Goal: Transaction & Acquisition: Obtain resource

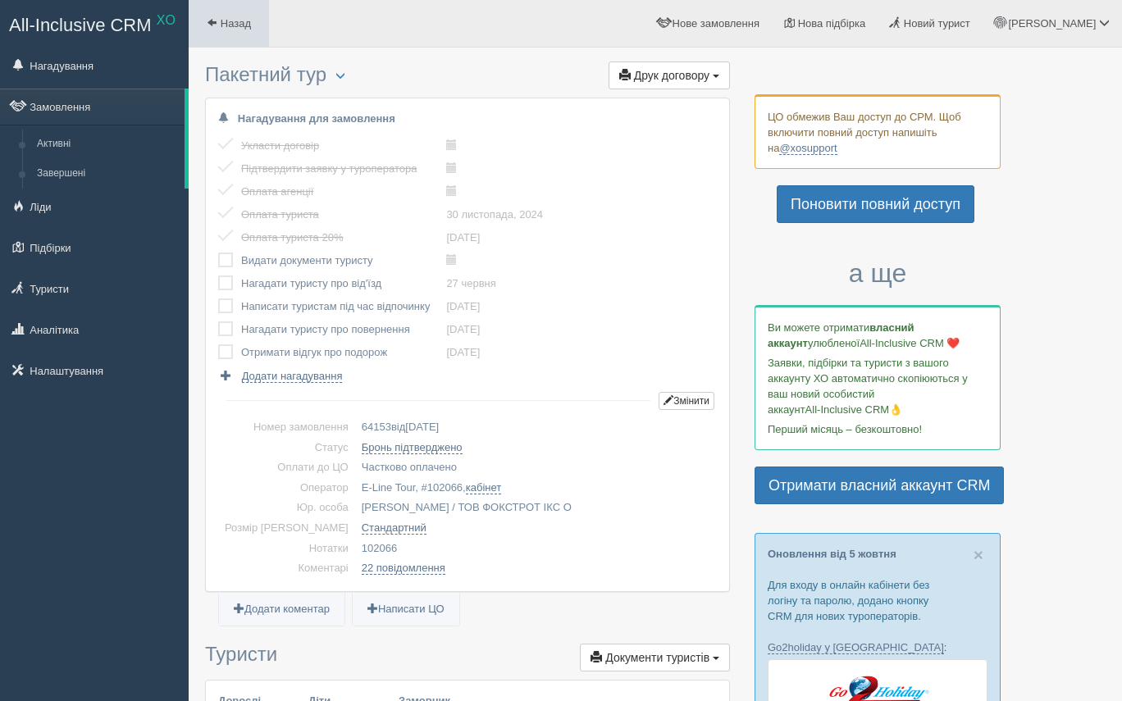
click at [218, 23] on link "Назад" at bounding box center [229, 23] width 80 height 47
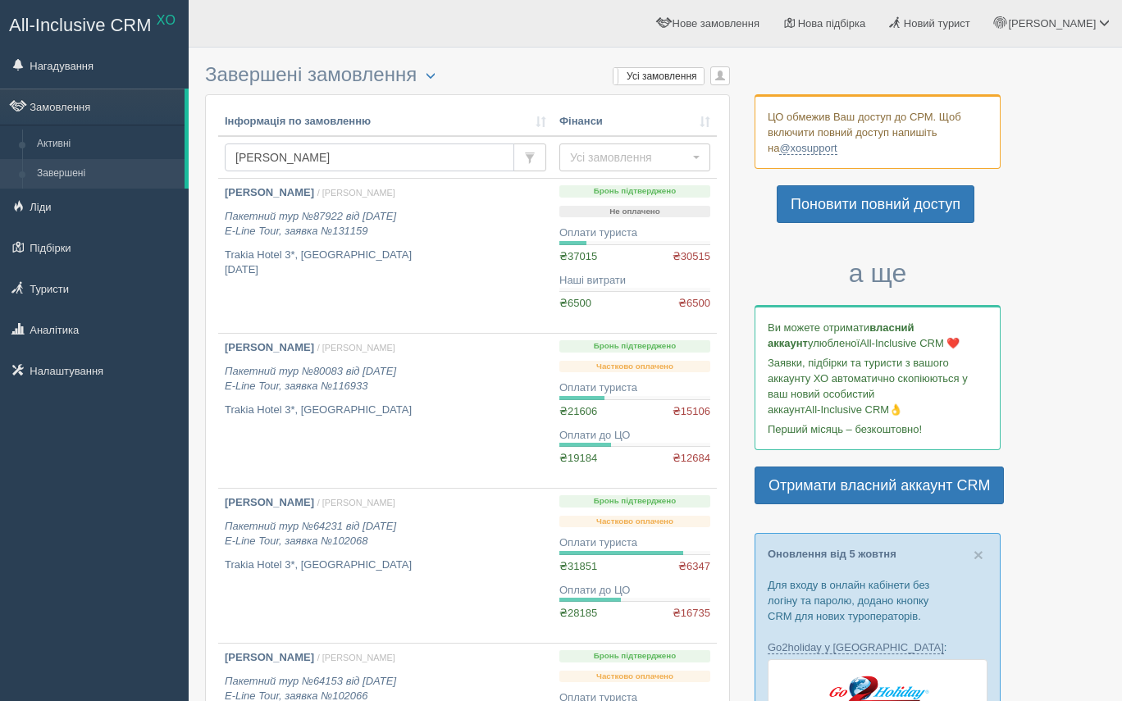
drag, startPoint x: 325, startPoint y: 163, endPoint x: 235, endPoint y: 142, distance: 91.9
click at [235, 143] on td "[PERSON_NAME]" at bounding box center [385, 157] width 335 height 43
paste input "BG03085050"
type input "BG03085050"
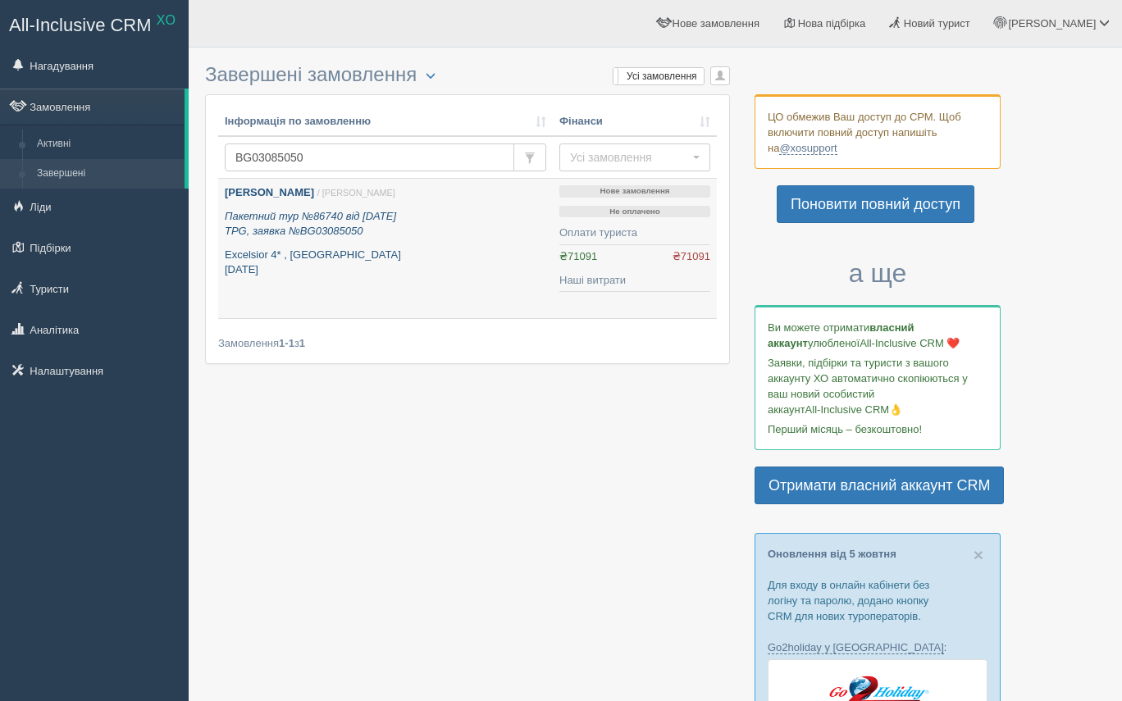
click at [359, 230] on icon "Пакетний тур №86740 від 03.07.2025 TPG, заявка №BG03085050" at bounding box center [310, 224] width 171 height 28
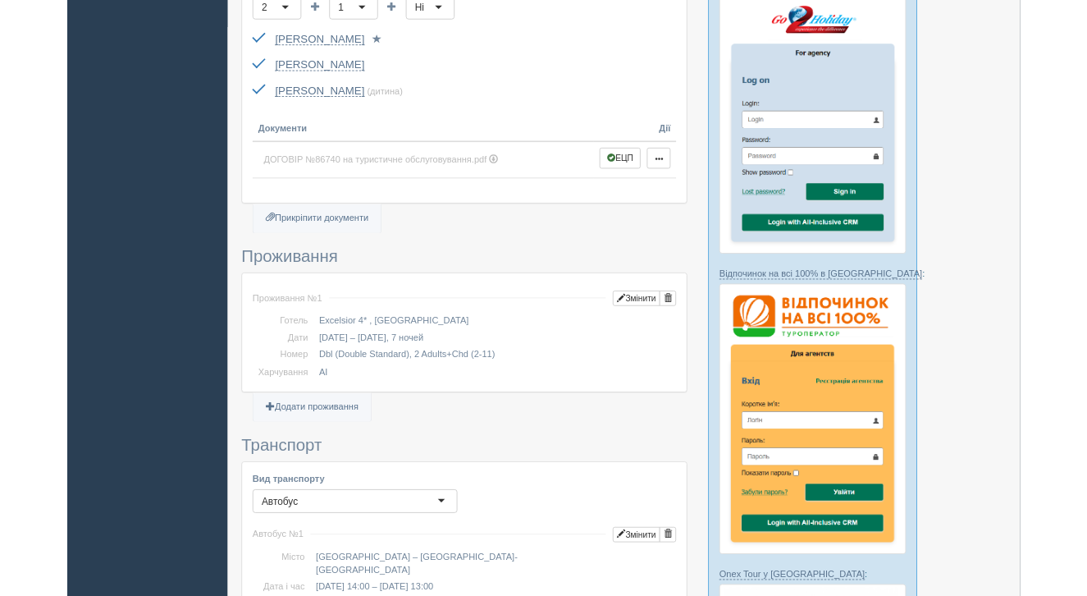
scroll to position [668, 0]
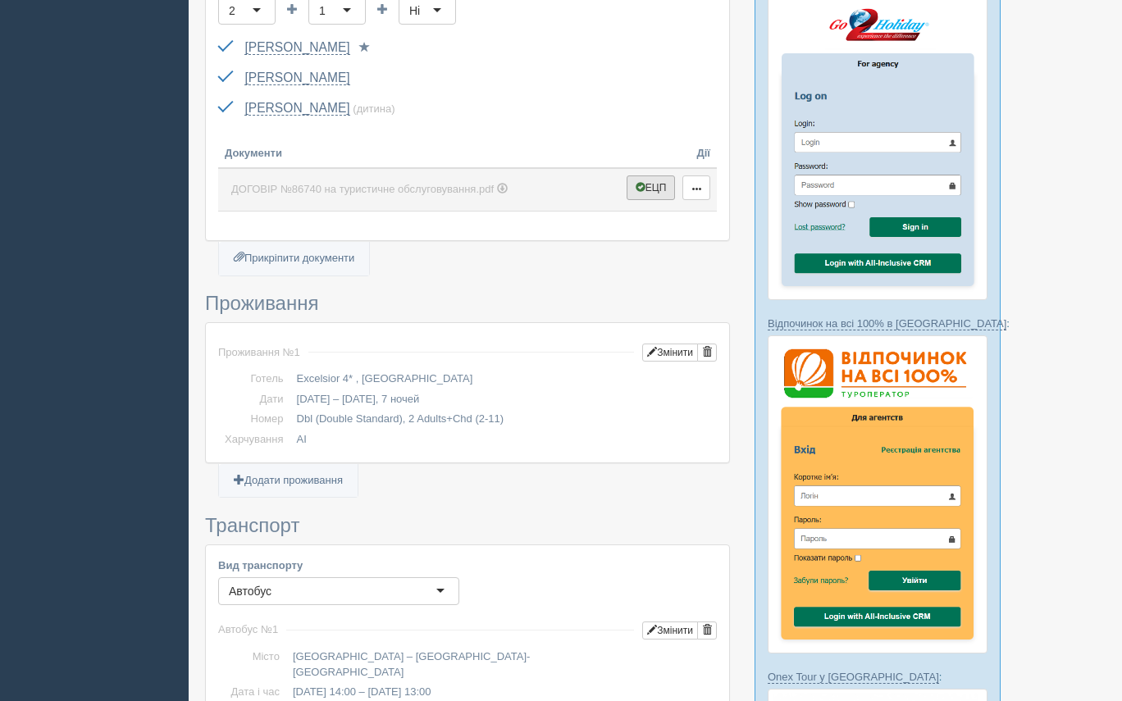
click at [652, 176] on button "ЕЦП" at bounding box center [651, 188] width 49 height 25
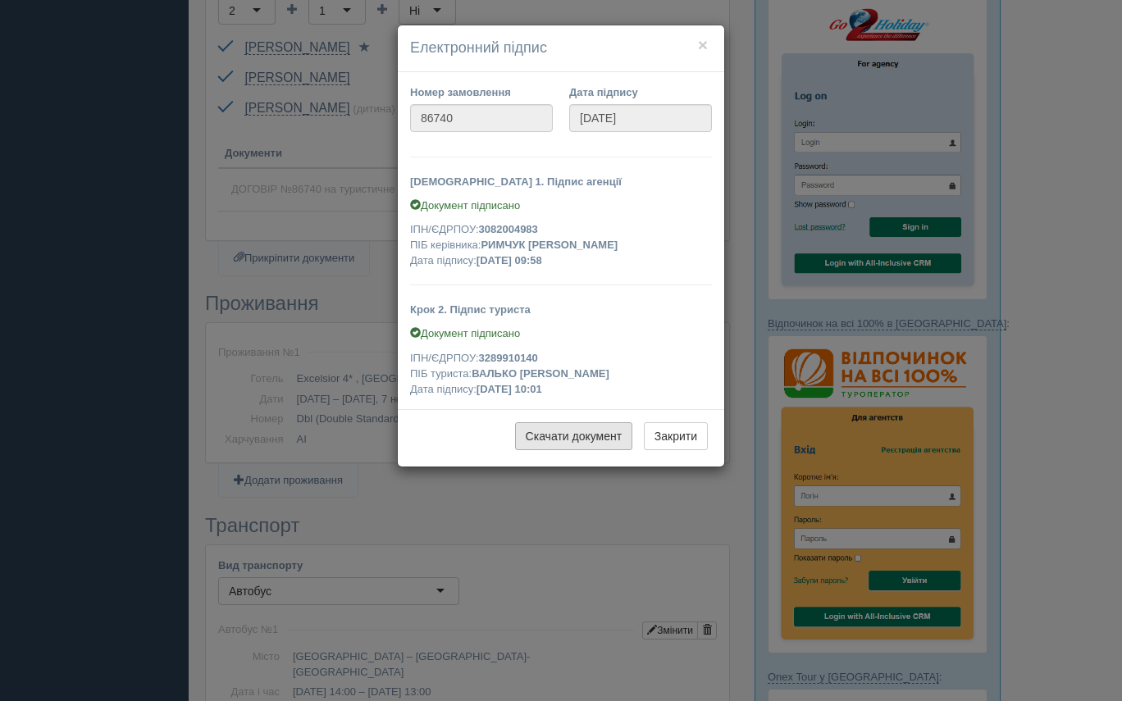
click at [574, 434] on link "Скачати документ" at bounding box center [574, 436] width 118 height 28
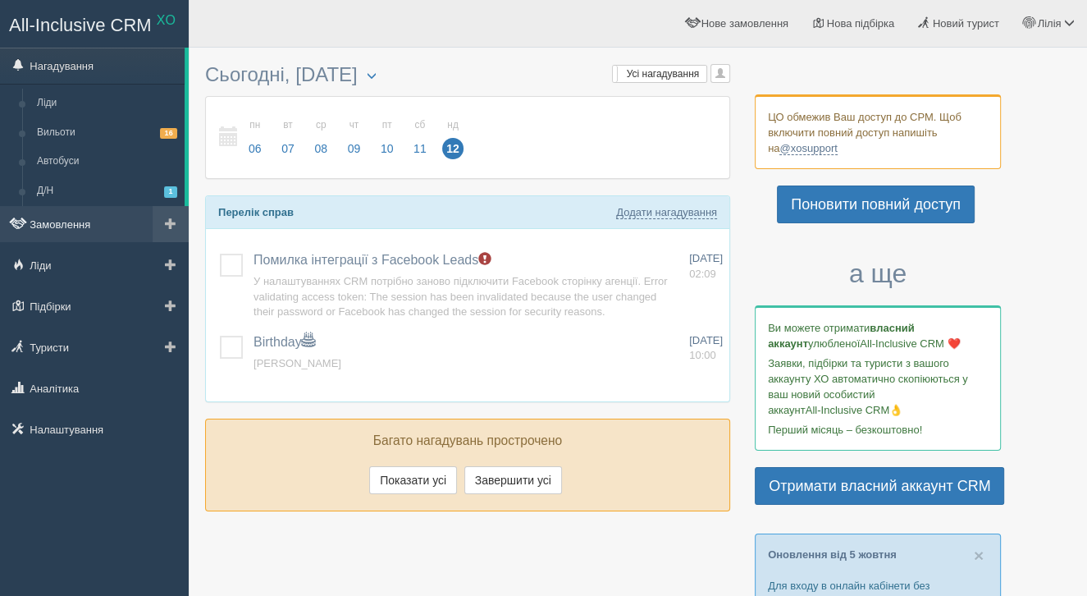
click at [87, 220] on link "Замовлення" at bounding box center [94, 224] width 189 height 36
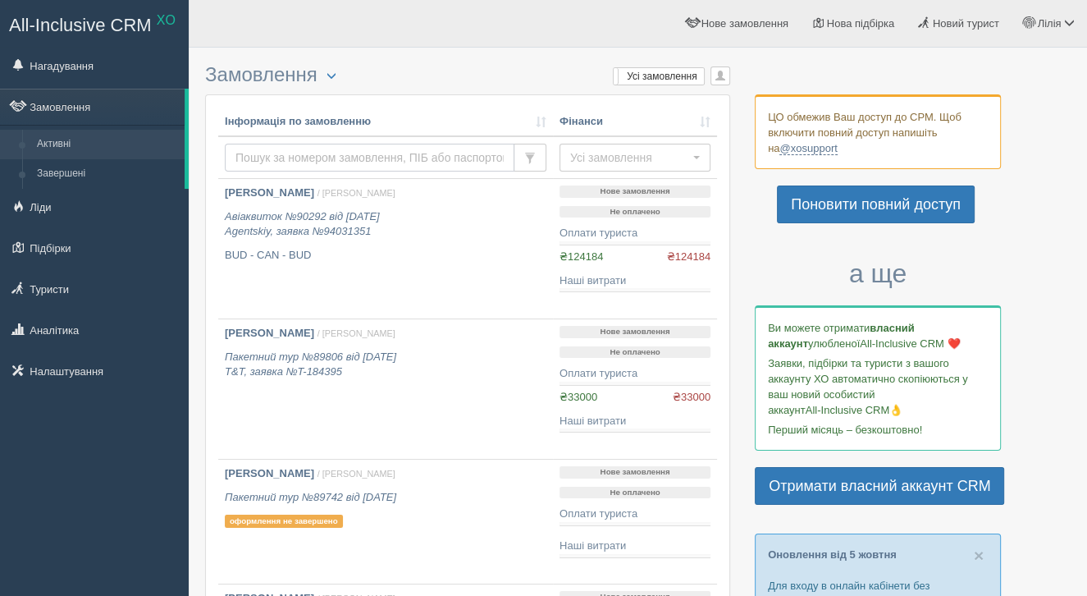
click at [355, 163] on input "text" at bounding box center [370, 158] width 290 height 28
type input "сметанюк"
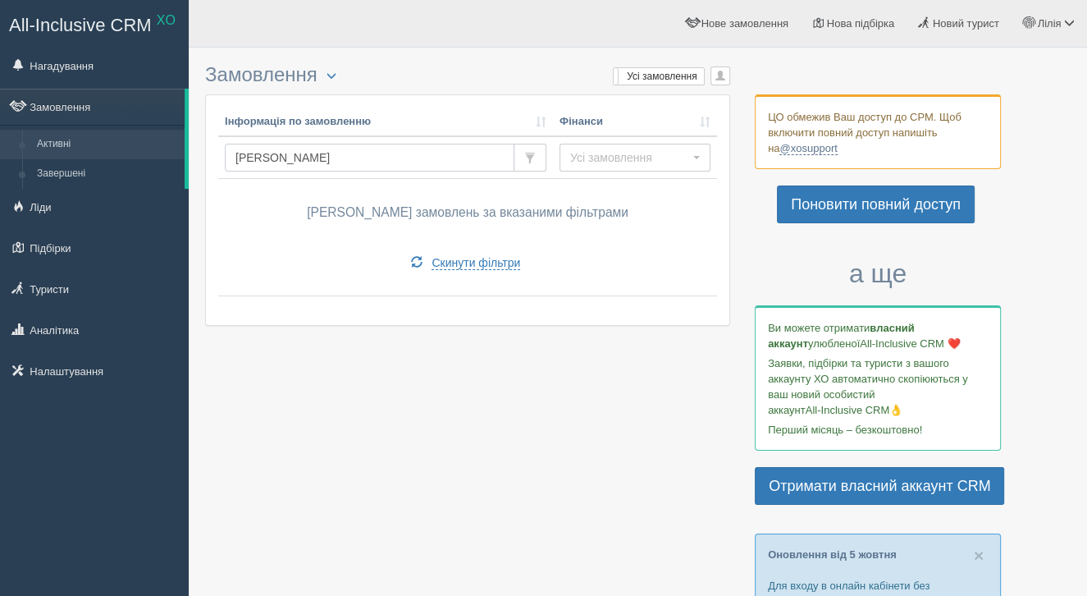
drag, startPoint x: 332, startPoint y: 165, endPoint x: 203, endPoint y: 151, distance: 129.5
type input "[PERSON_NAME]"
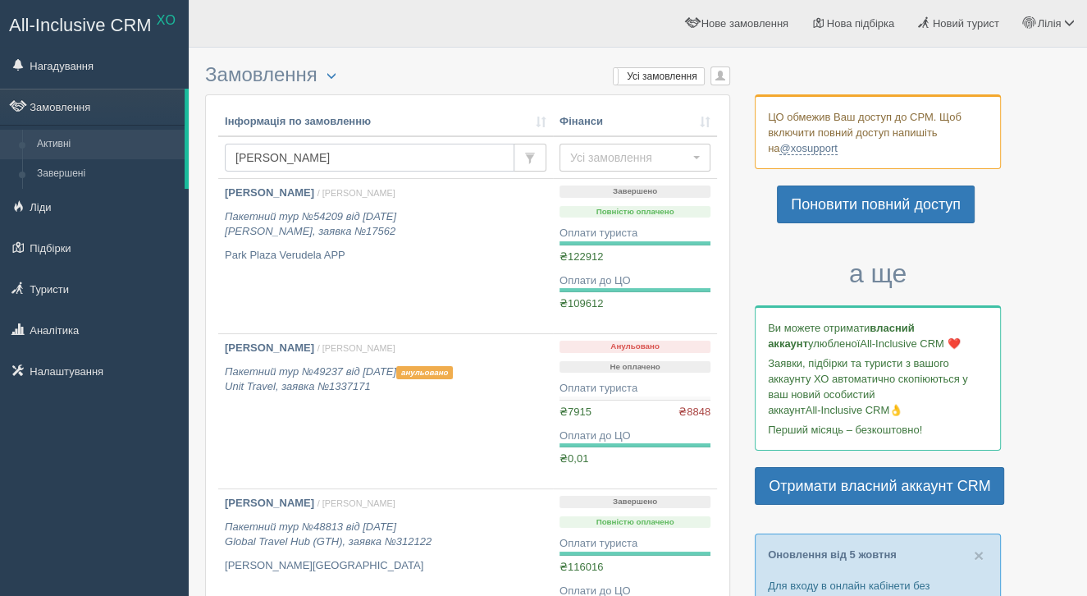
drag, startPoint x: 295, startPoint y: 162, endPoint x: 205, endPoint y: 154, distance: 90.6
click at [205, 154] on div "Інформація по замовленню Фінанси [PERSON_NAME] Усі замовлення Усі замовлення Пр…" at bounding box center [467, 469] width 525 height 751
type input "1008590"
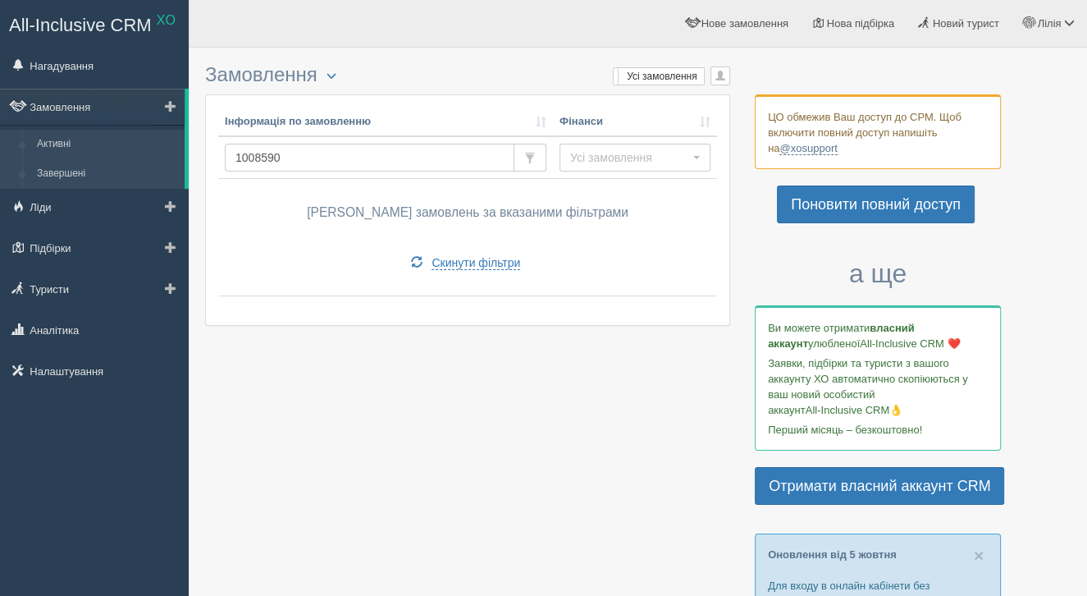
click at [80, 183] on link "Завершені" at bounding box center [107, 174] width 155 height 30
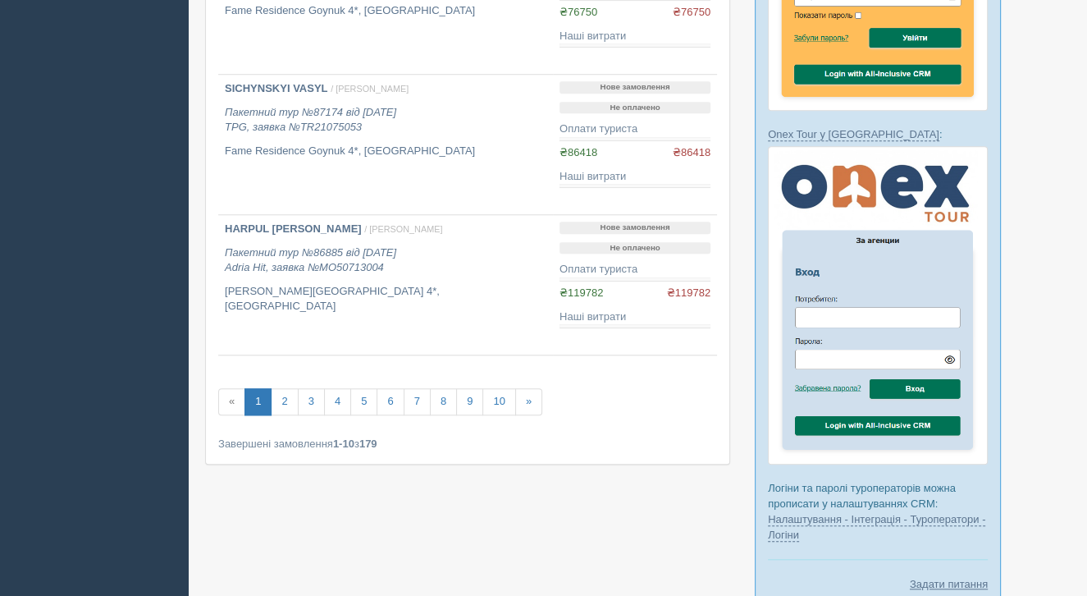
scroll to position [1212, 0]
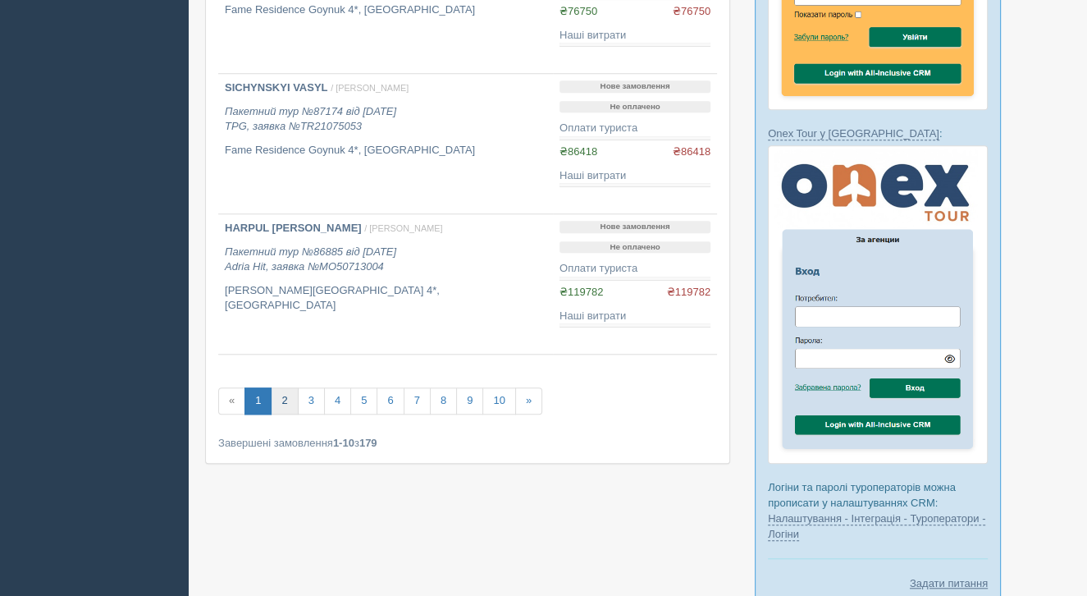
click at [278, 406] on link "2" at bounding box center [284, 400] width 27 height 27
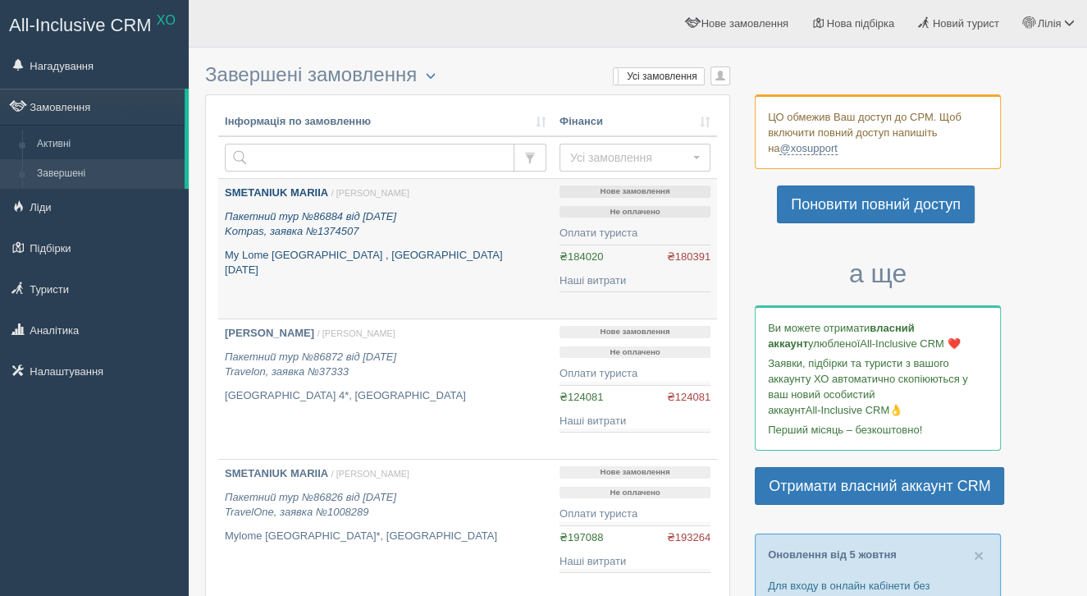
click at [331, 180] on link "SMETANIUK MARIIA / [PERSON_NAME] Р. Пакетний тур №86884 від [DATE] Kompas, заяв…" at bounding box center [385, 248] width 335 height 139
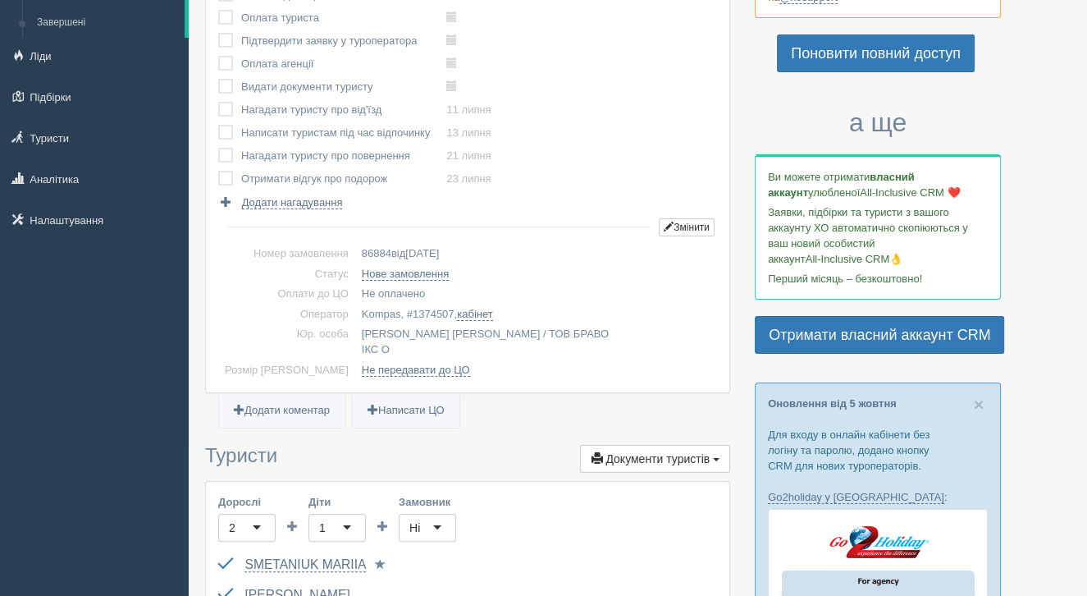
scroll to position [150, 0]
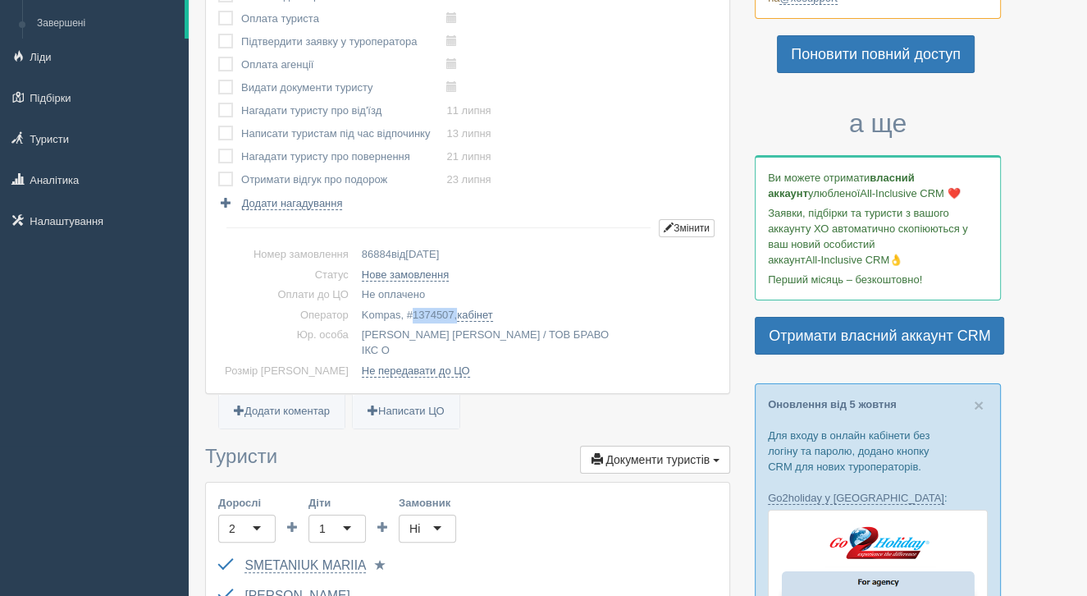
drag, startPoint x: 388, startPoint y: 312, endPoint x: 432, endPoint y: 314, distance: 44.4
click at [433, 314] on td "Kompas, # 1374507 , кабінет" at bounding box center [536, 315] width 362 height 21
copy td "1374507 ,"
click at [460, 320] on link "кабінет" at bounding box center [474, 314] width 35 height 13
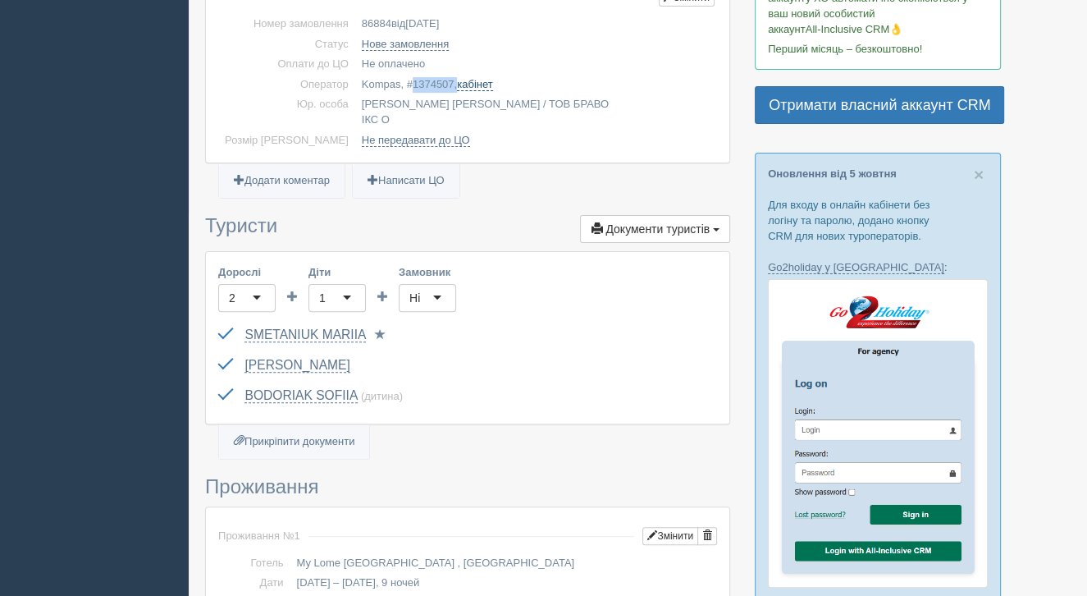
scroll to position [387, 0]
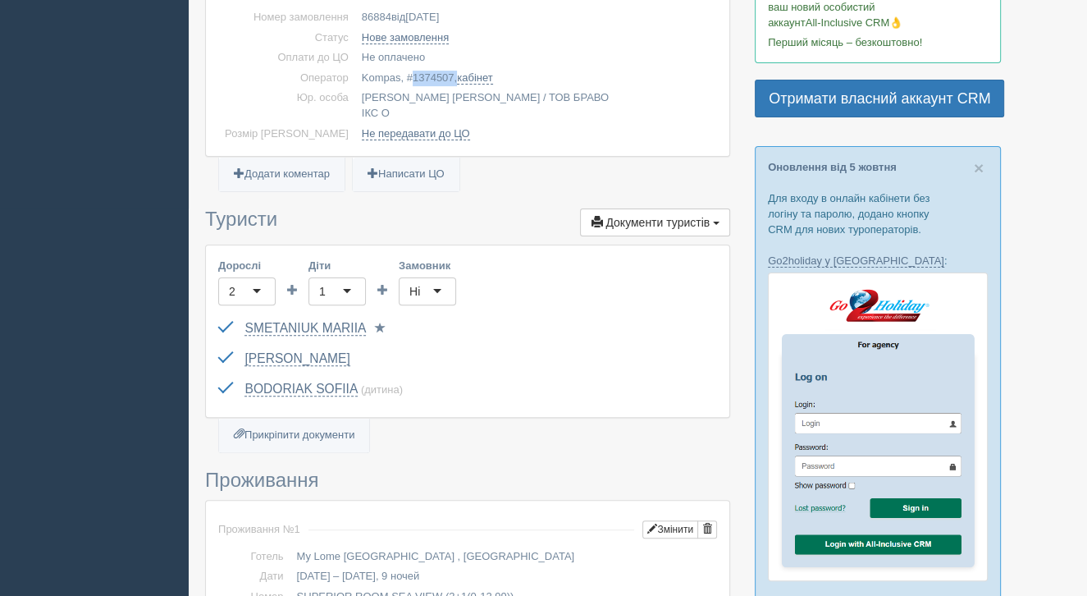
drag, startPoint x: 408, startPoint y: 348, endPoint x: 256, endPoint y: 331, distance: 152.7
click at [256, 344] on div "BODORIAK YURII FH280223 до 02.08.2027 Паспорт 2 Обрати іншого..." at bounding box center [467, 359] width 499 height 30
click at [259, 351] on link "BODORIAK YURII" at bounding box center [296, 358] width 105 height 15
drag, startPoint x: 326, startPoint y: 13, endPoint x: 376, endPoint y: 12, distance: 50.0
click at [376, 12] on tr "Номер замовлення 86884 від 07.07.2025" at bounding box center [467, 17] width 499 height 21
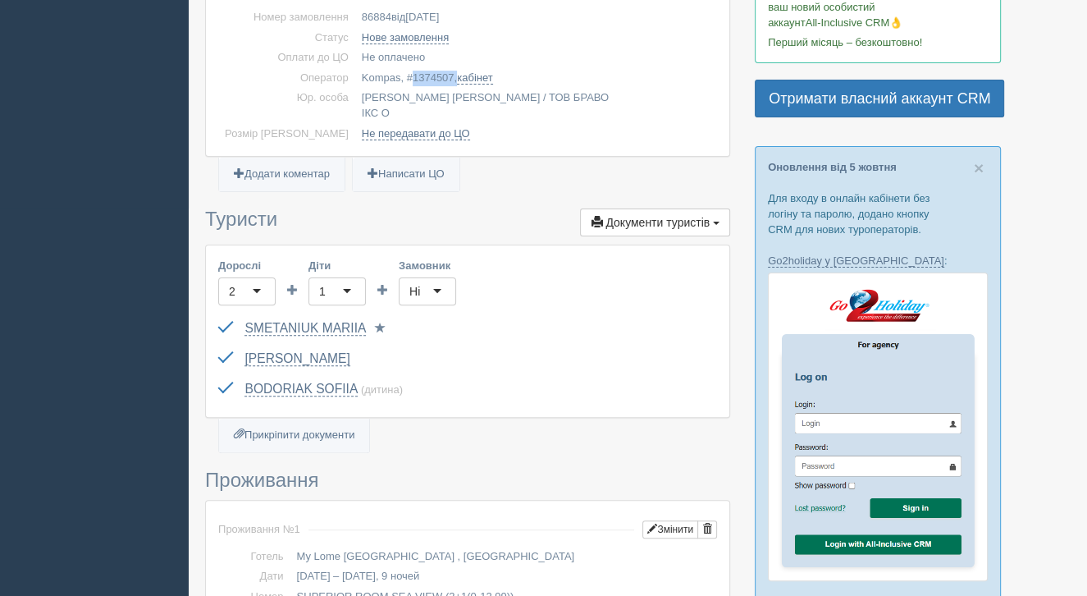
copy tr "Номер замовлення 86884"
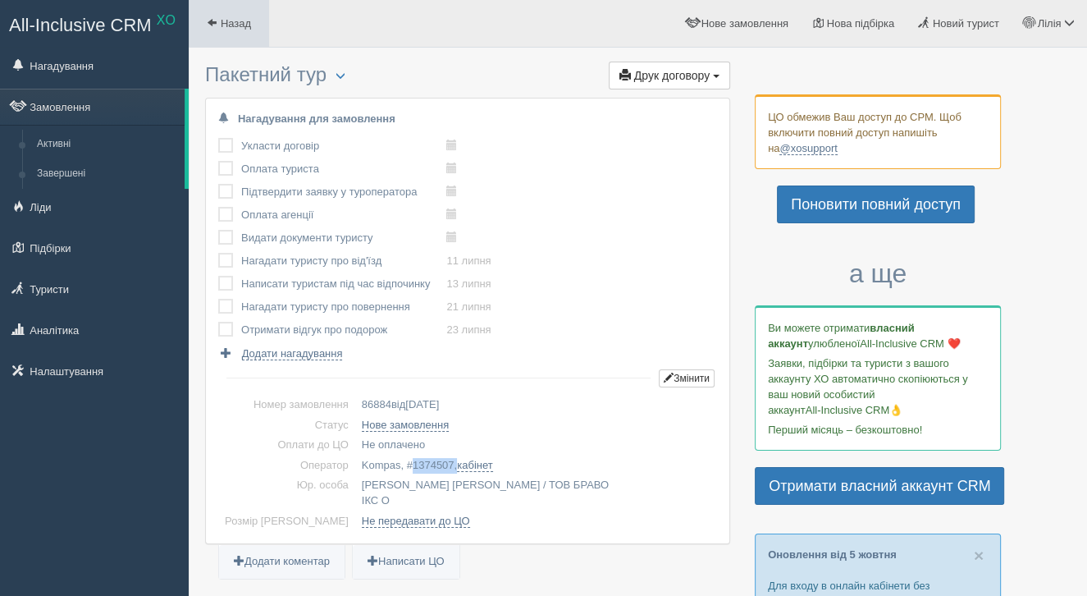
click at [222, 26] on span "Назад" at bounding box center [236, 23] width 30 height 12
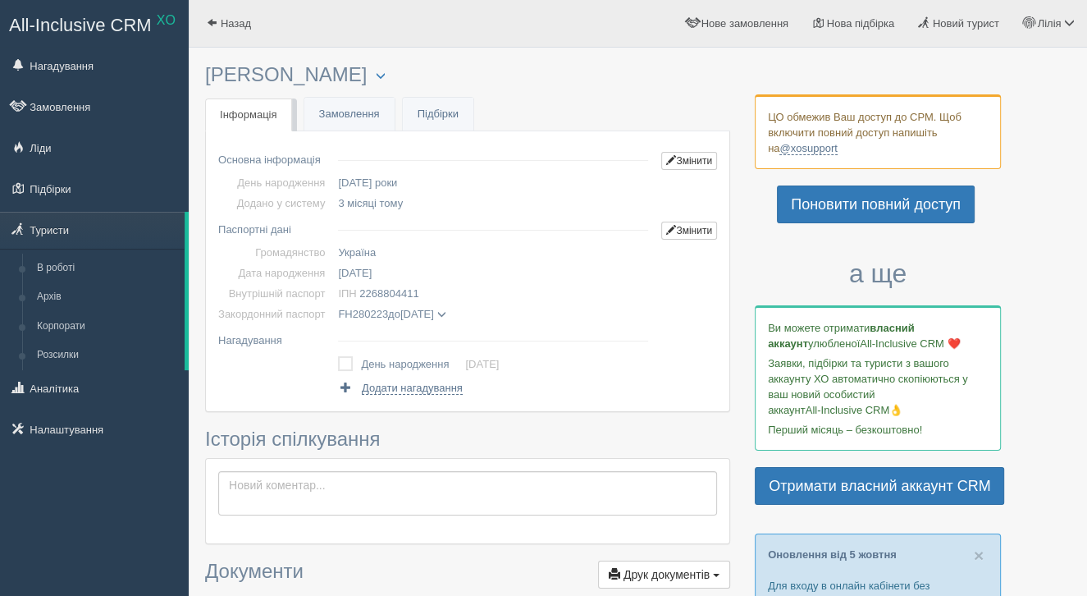
drag, startPoint x: 205, startPoint y: 73, endPoint x: 355, endPoint y: 75, distance: 150.1
click at [356, 75] on h3 "BODORIAK YURII Менеджер: Лілія Римчук Відправити до архіву Взяти в роботу Об'єд…" at bounding box center [467, 75] width 525 height 22
copy h3 "BODORIAK YURII"
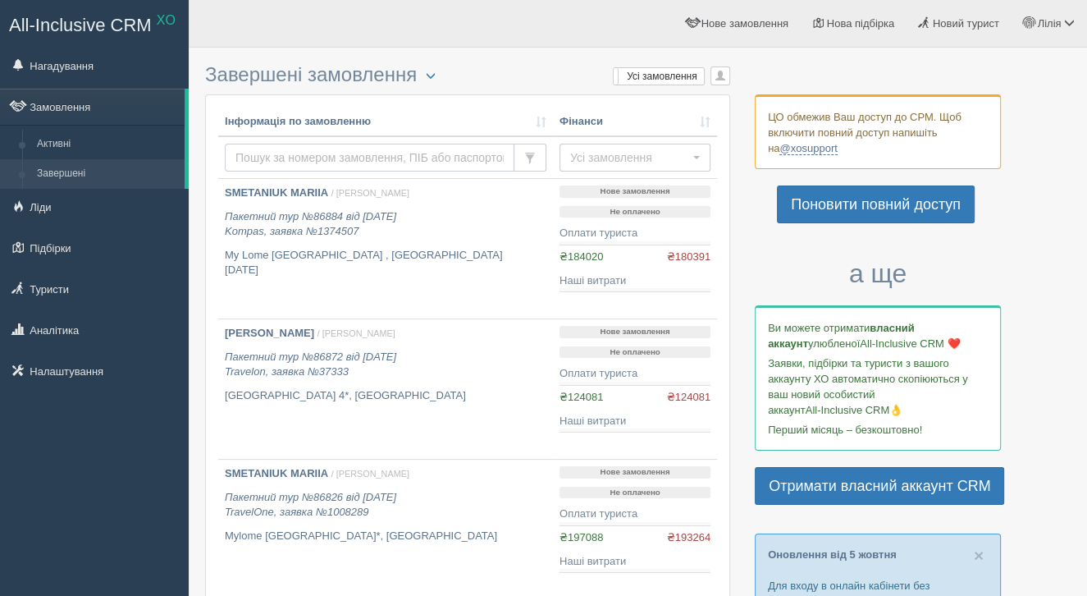
click at [387, 162] on input "text" at bounding box center [370, 158] width 290 height 28
paste input "37333"
type input "37333"
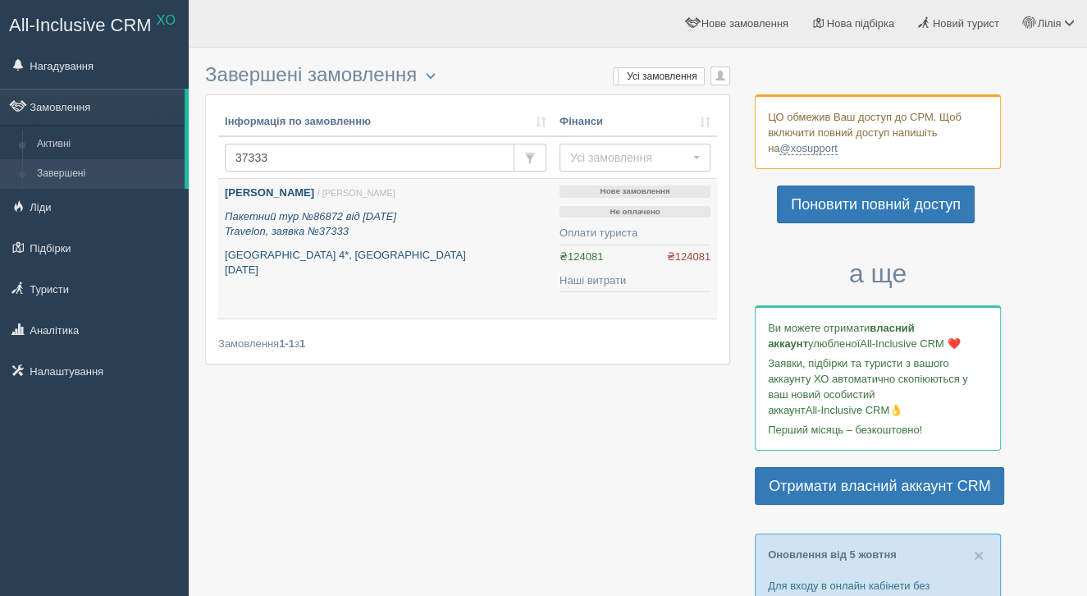
click at [304, 196] on b "[PERSON_NAME]" at bounding box center [269, 192] width 89 height 12
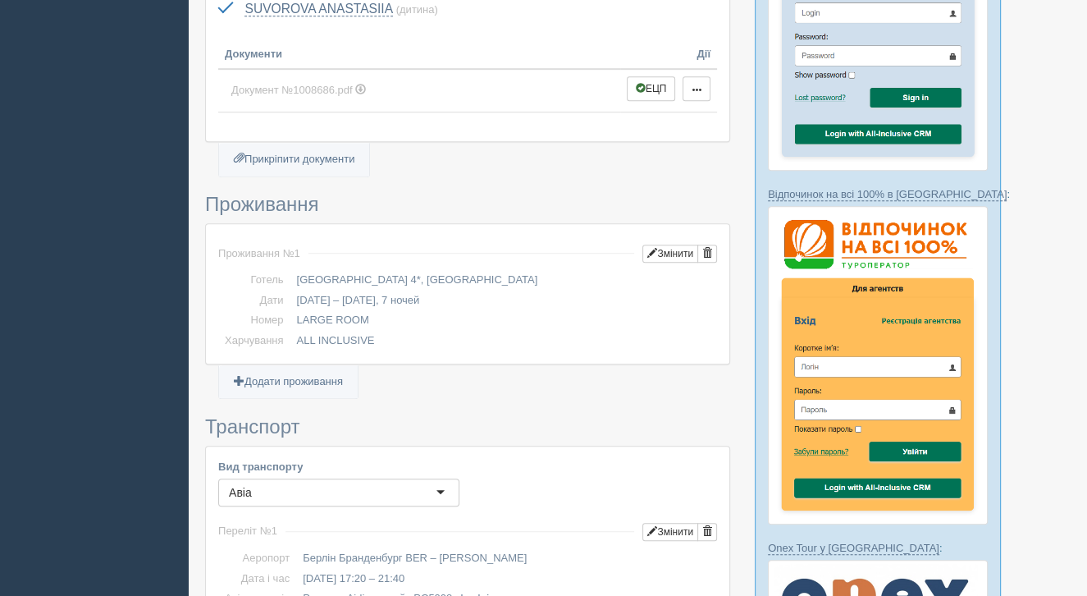
scroll to position [801, 0]
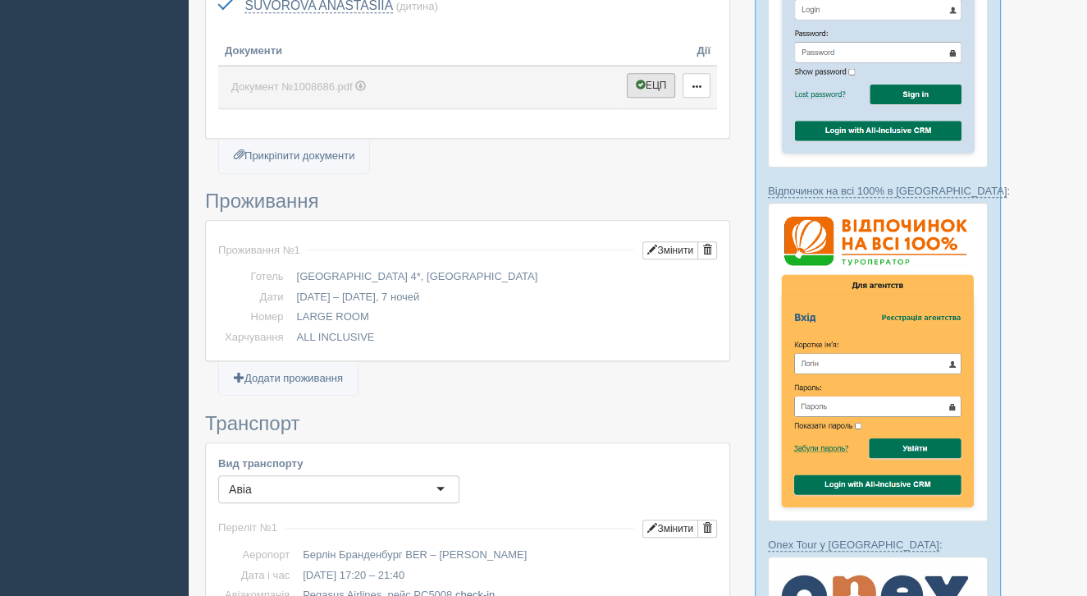
click at [659, 73] on button "ЕЦП" at bounding box center [651, 85] width 49 height 25
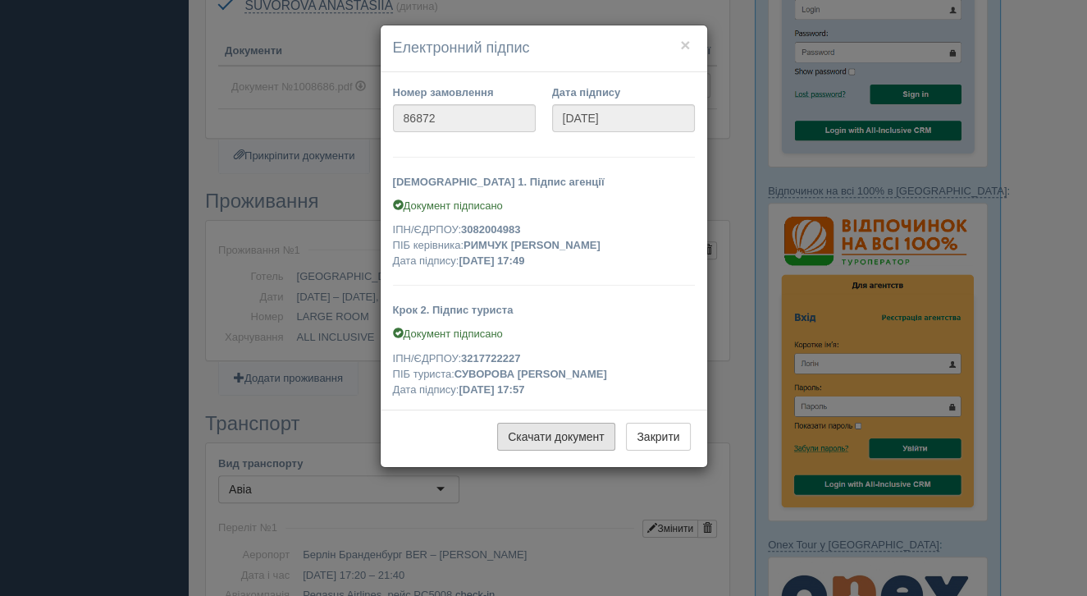
click at [564, 436] on link "Скачати документ" at bounding box center [556, 436] width 118 height 28
click at [684, 48] on button "×" at bounding box center [685, 44] width 10 height 17
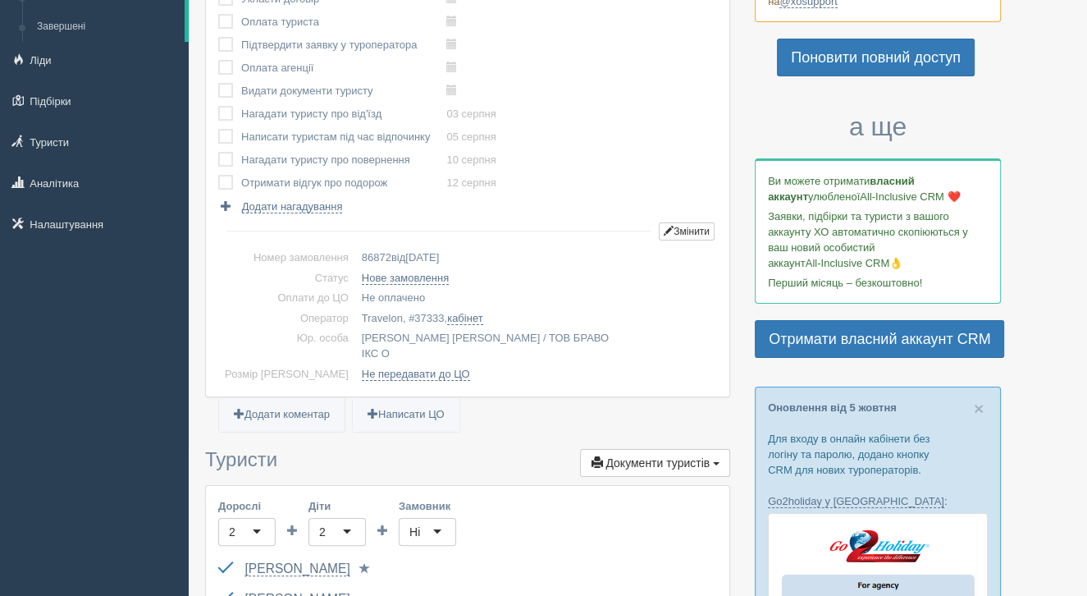
scroll to position [0, 0]
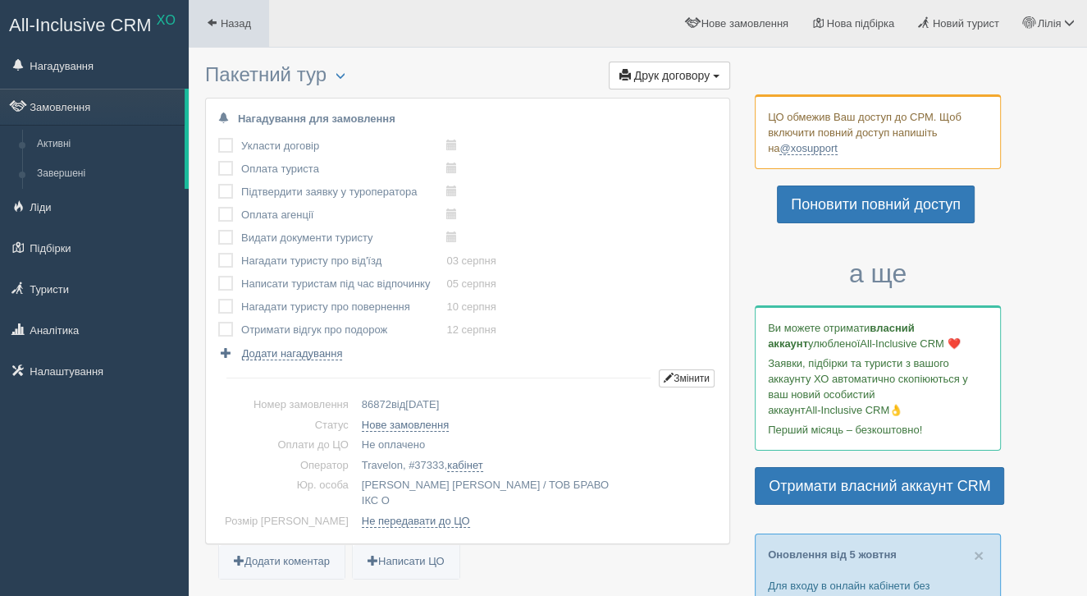
click at [230, 14] on link "Назад" at bounding box center [229, 23] width 80 height 47
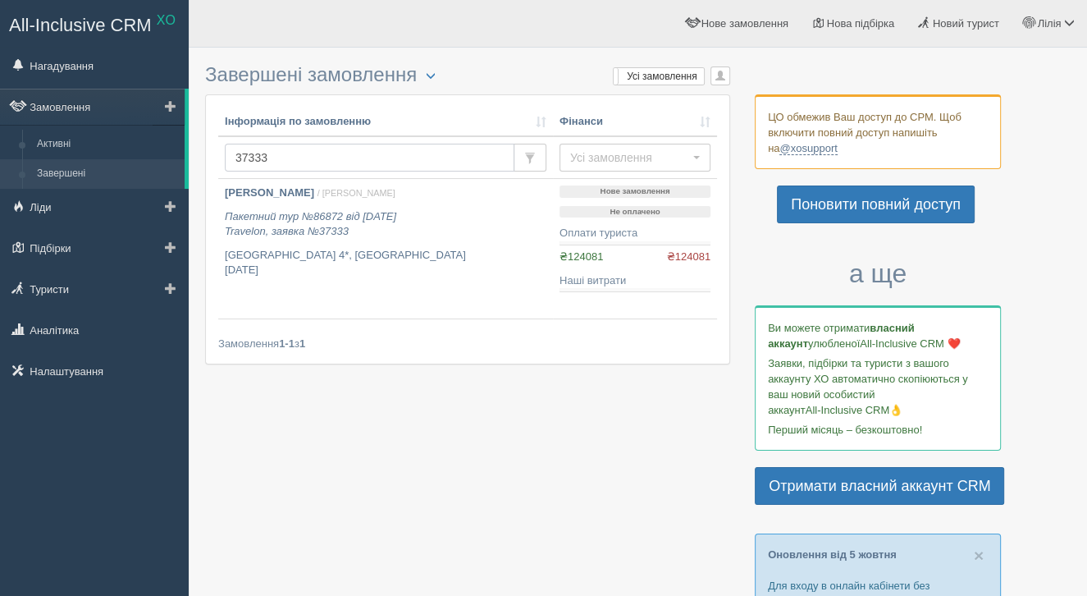
drag, startPoint x: 319, startPoint y: 160, endPoint x: 187, endPoint y: 121, distance: 137.6
paste input "MO50713004"
type input "MO50713004"
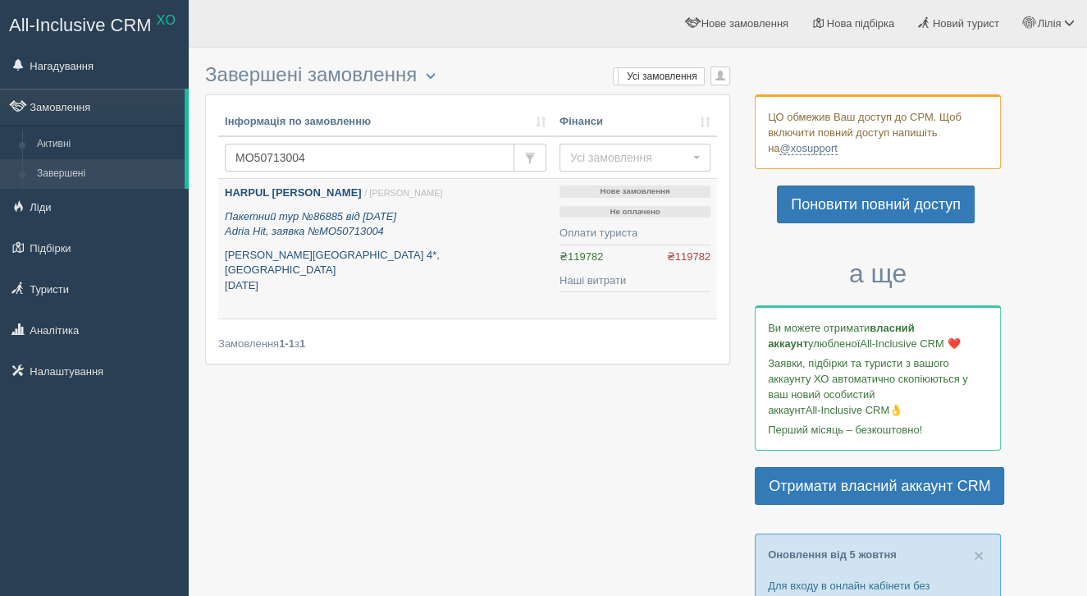
click at [303, 224] on p "Пакетний тур №86885 від 07.07.2025 Adria Hit, заявка №MO50713004" at bounding box center [386, 224] width 322 height 30
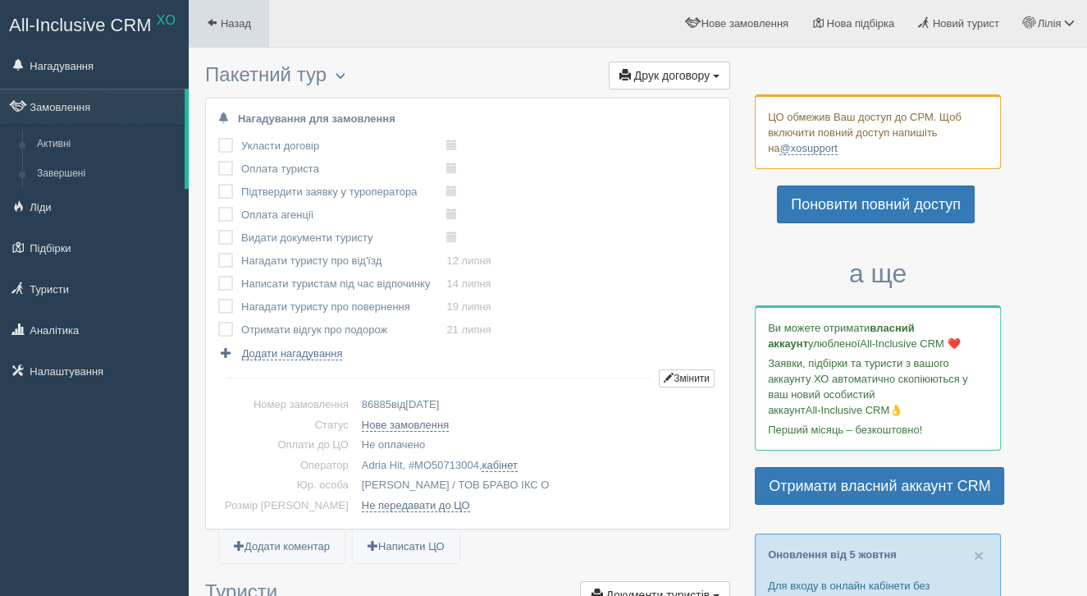
click at [248, 32] on link "Назад" at bounding box center [229, 23] width 80 height 47
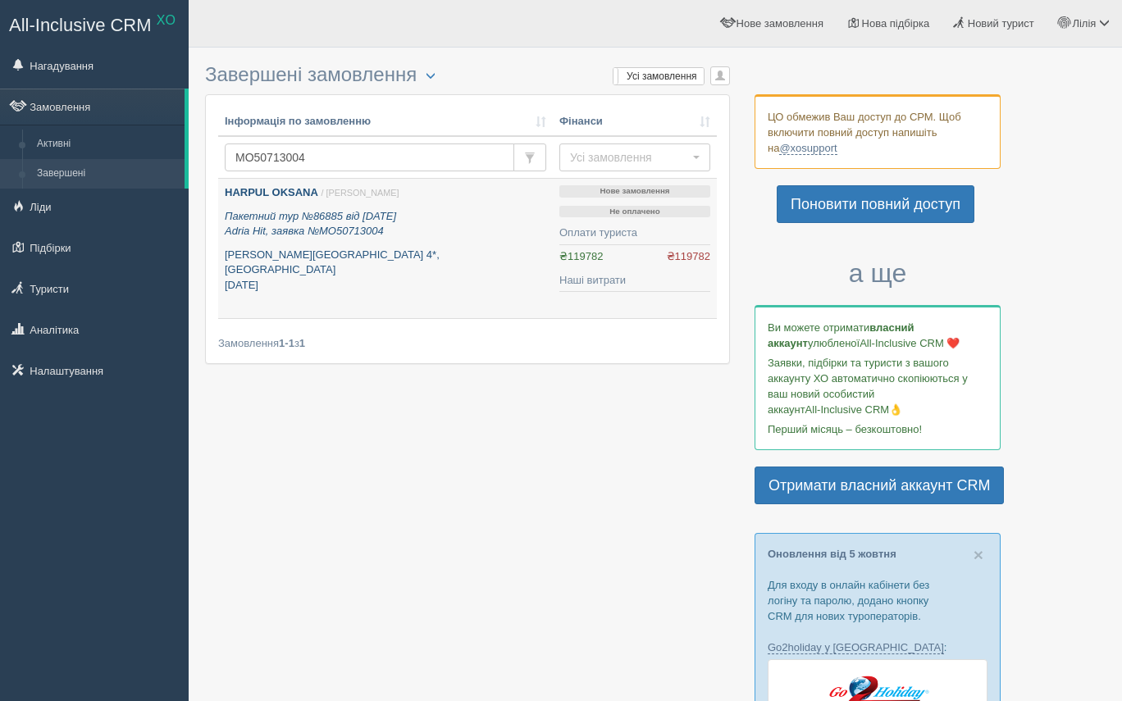
click at [292, 187] on b "HARPUL OKSANA" at bounding box center [272, 192] width 94 height 12
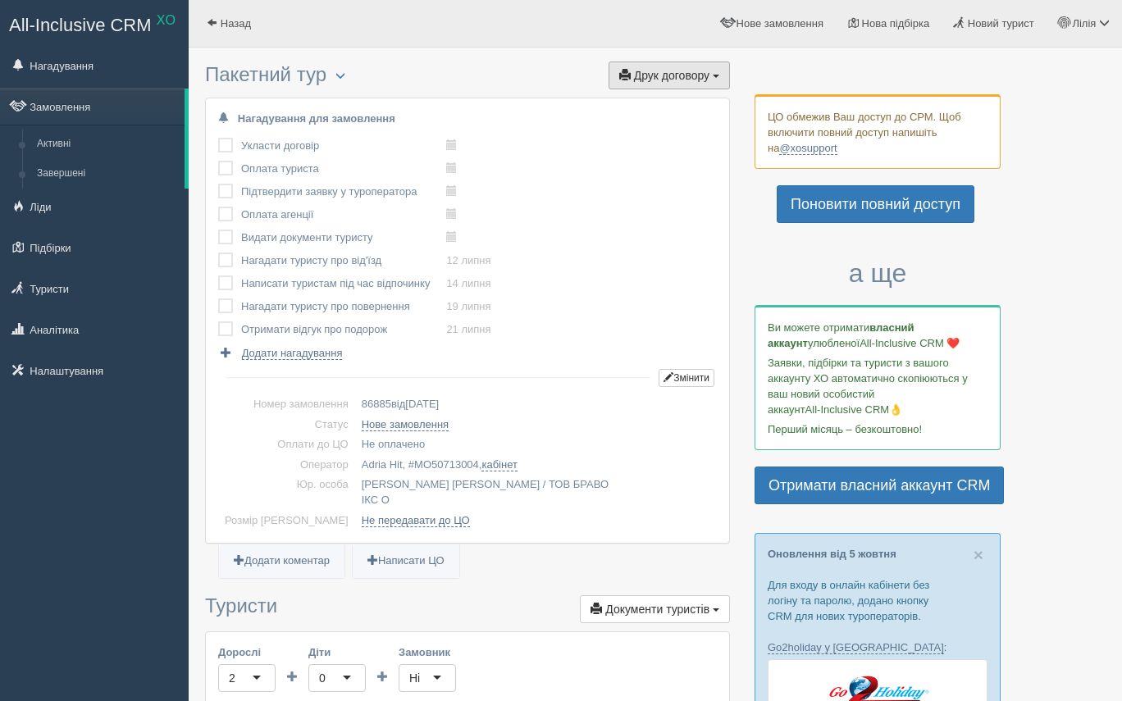
click at [659, 70] on span "Друк договору" at bounding box center [671, 75] width 75 height 13
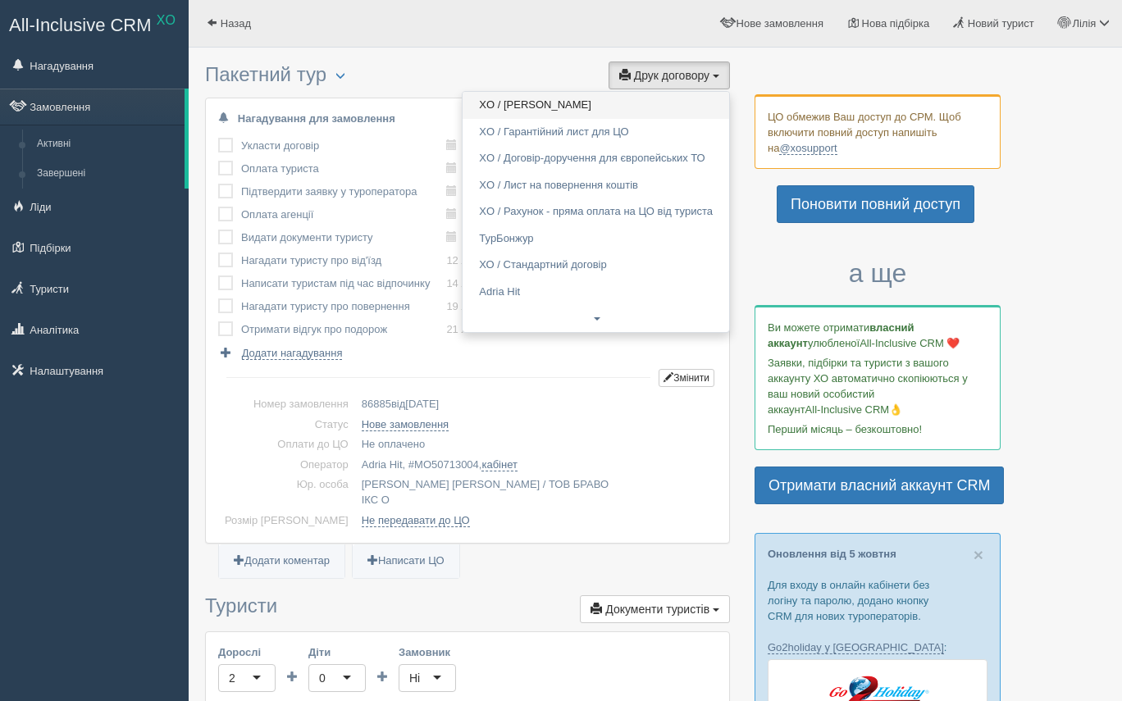
click at [554, 99] on link "XO / Адрия Хит" at bounding box center [596, 105] width 267 height 27
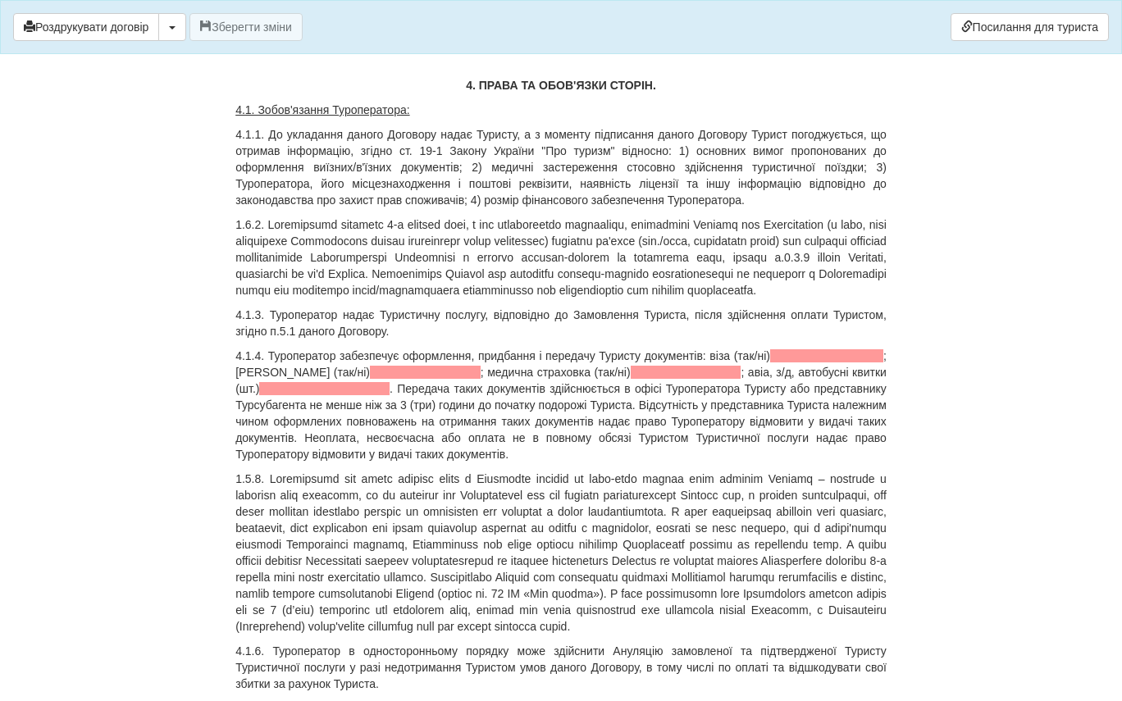
scroll to position [1021, 0]
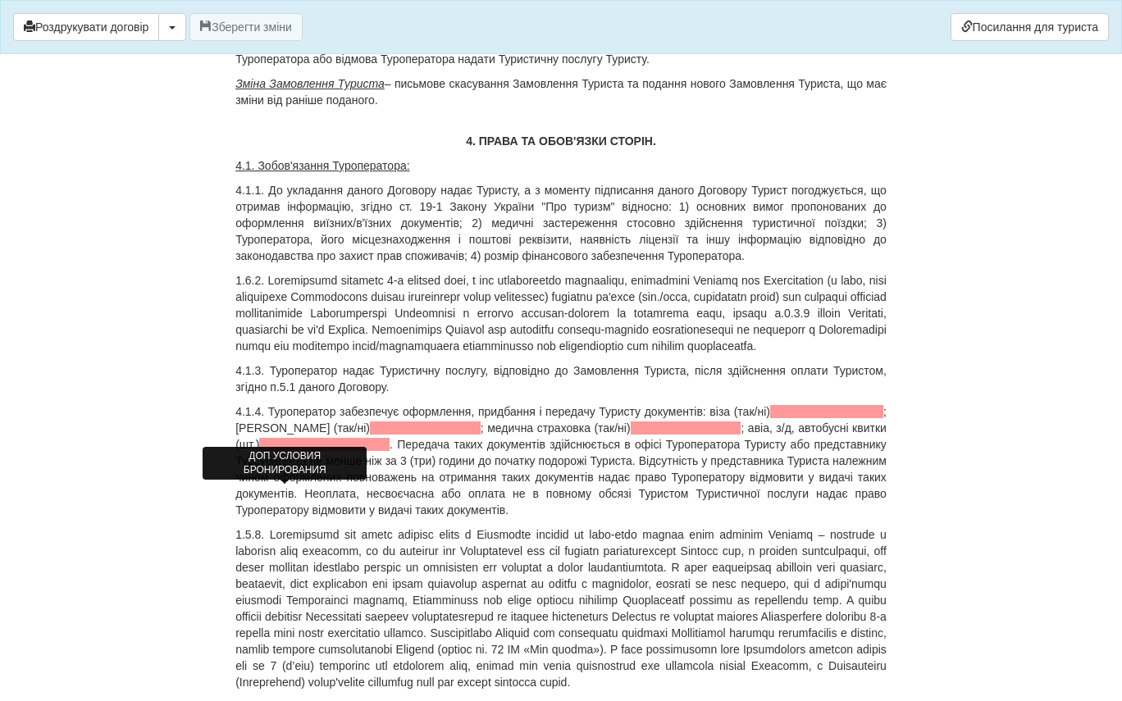
click at [770, 418] on span at bounding box center [826, 411] width 113 height 13
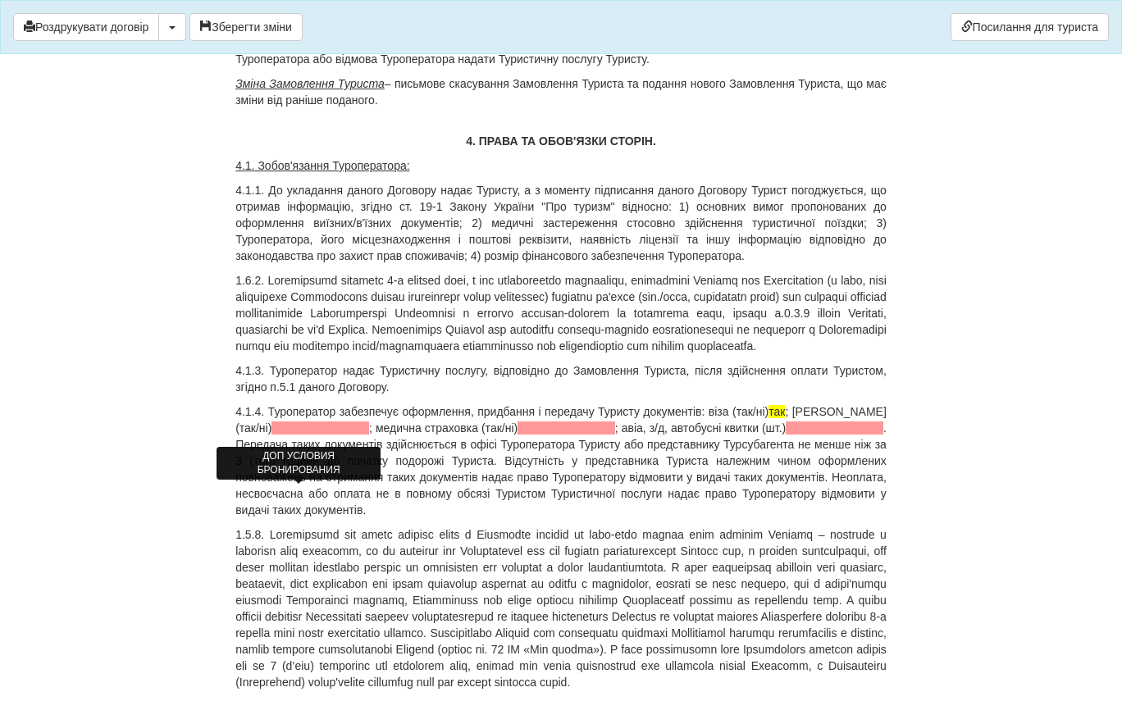
click at [295, 435] on span at bounding box center [321, 428] width 98 height 13
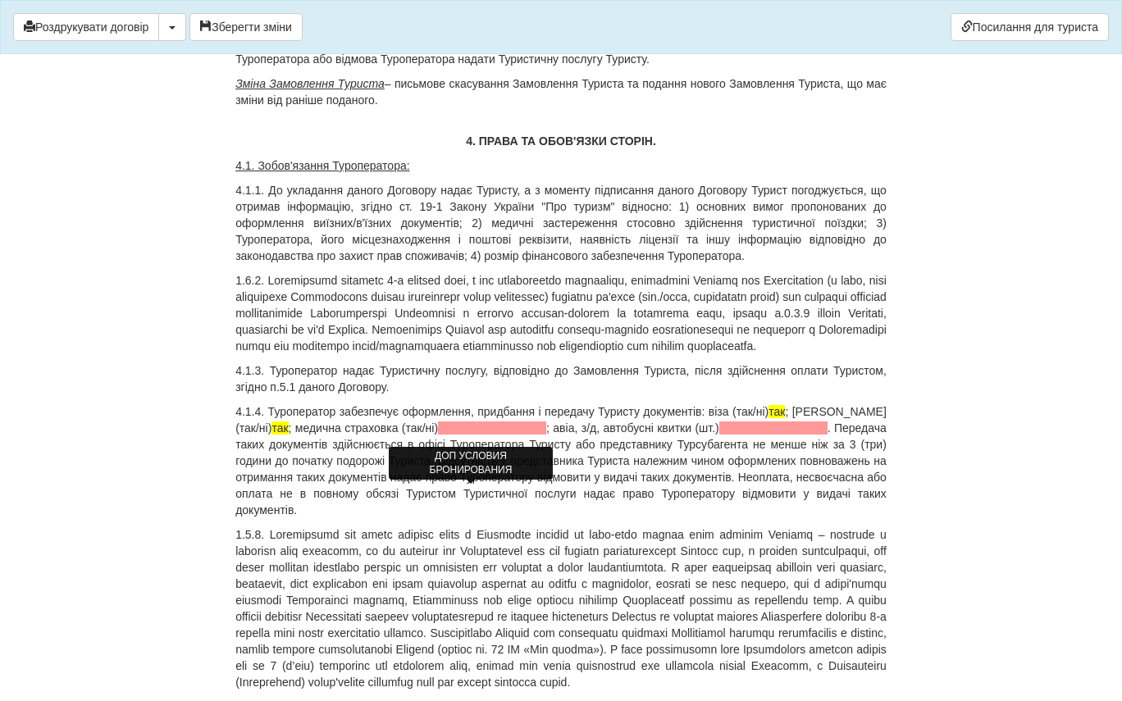
click at [463, 435] on span at bounding box center [492, 428] width 108 height 13
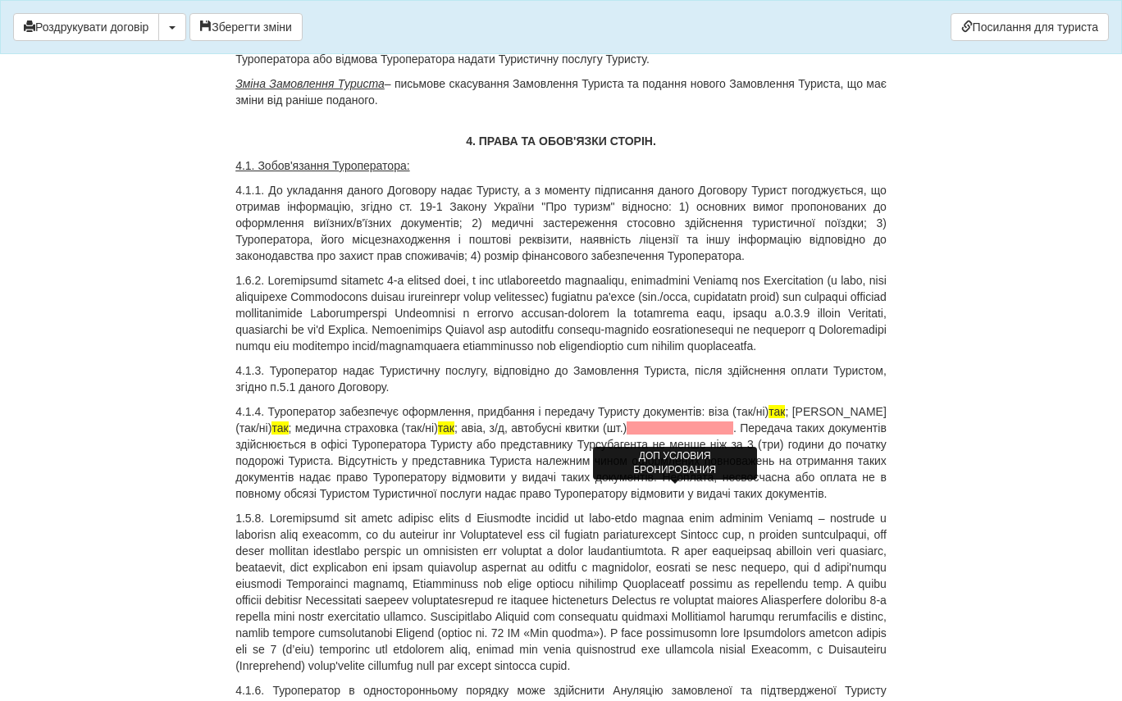
click at [636, 435] on span at bounding box center [680, 428] width 107 height 13
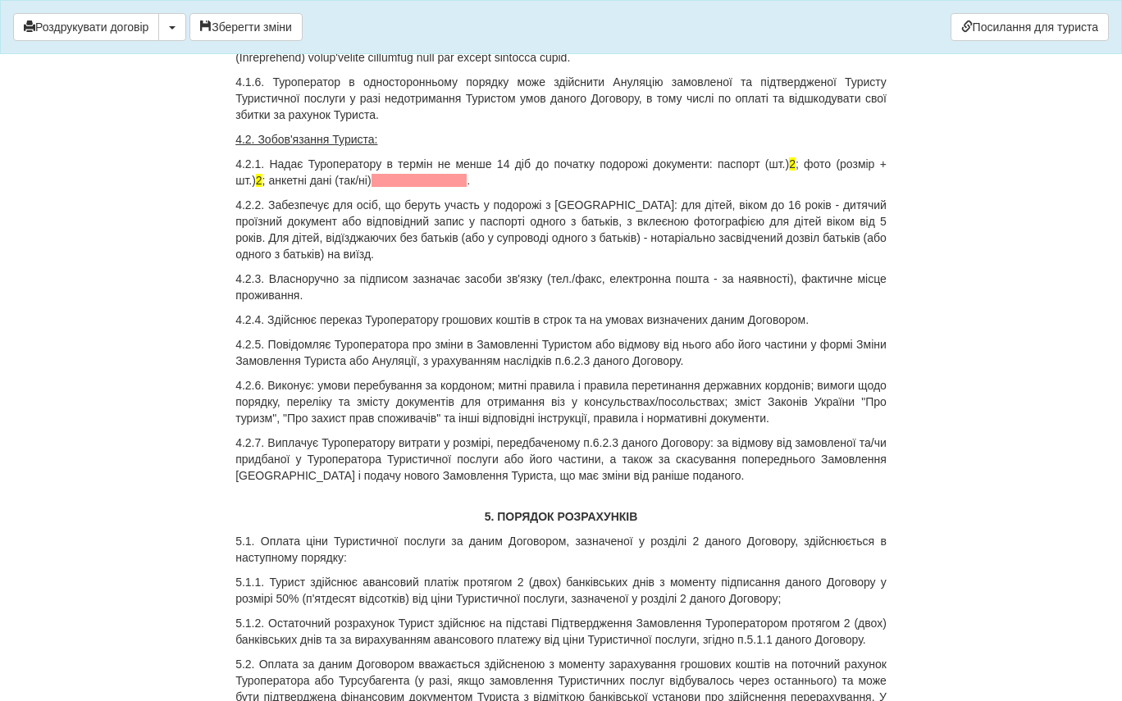
scroll to position [1649, 0]
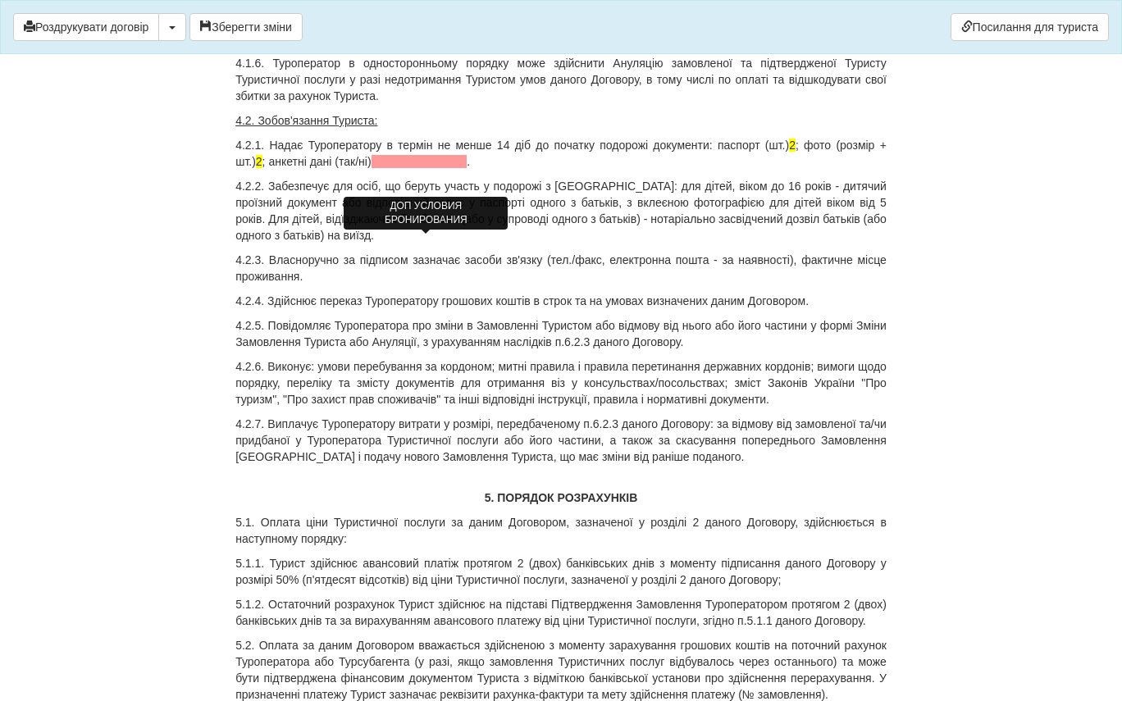
click at [425, 168] on span at bounding box center [420, 161] width 96 height 13
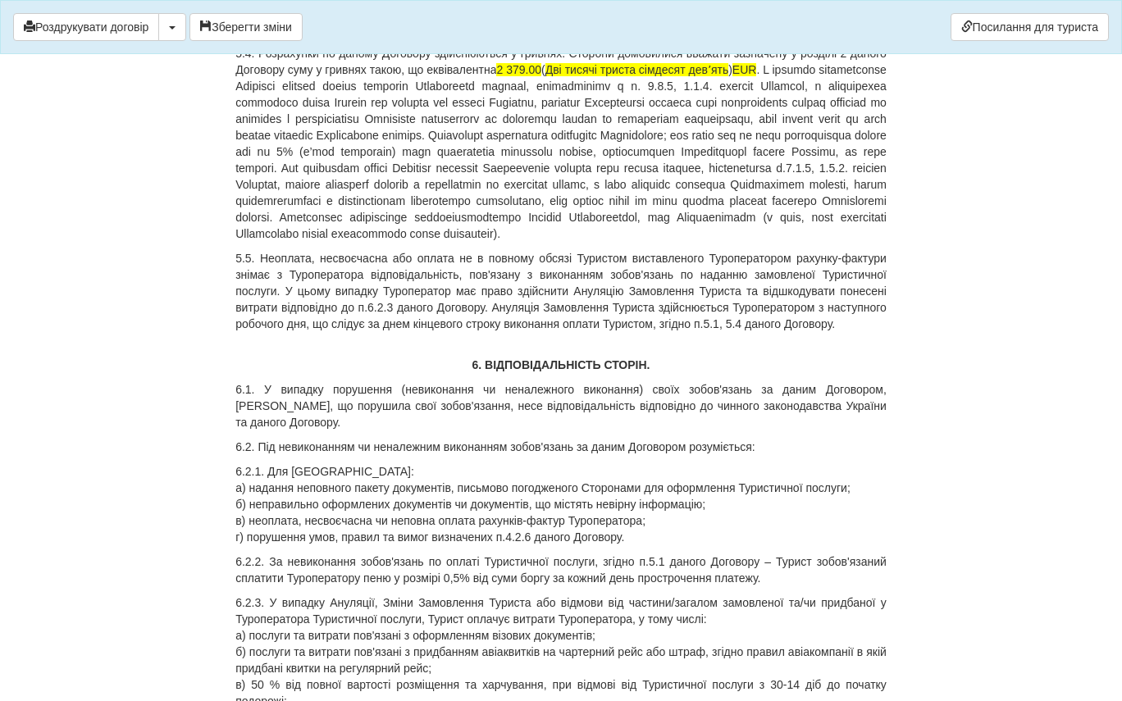
scroll to position [2385, 0]
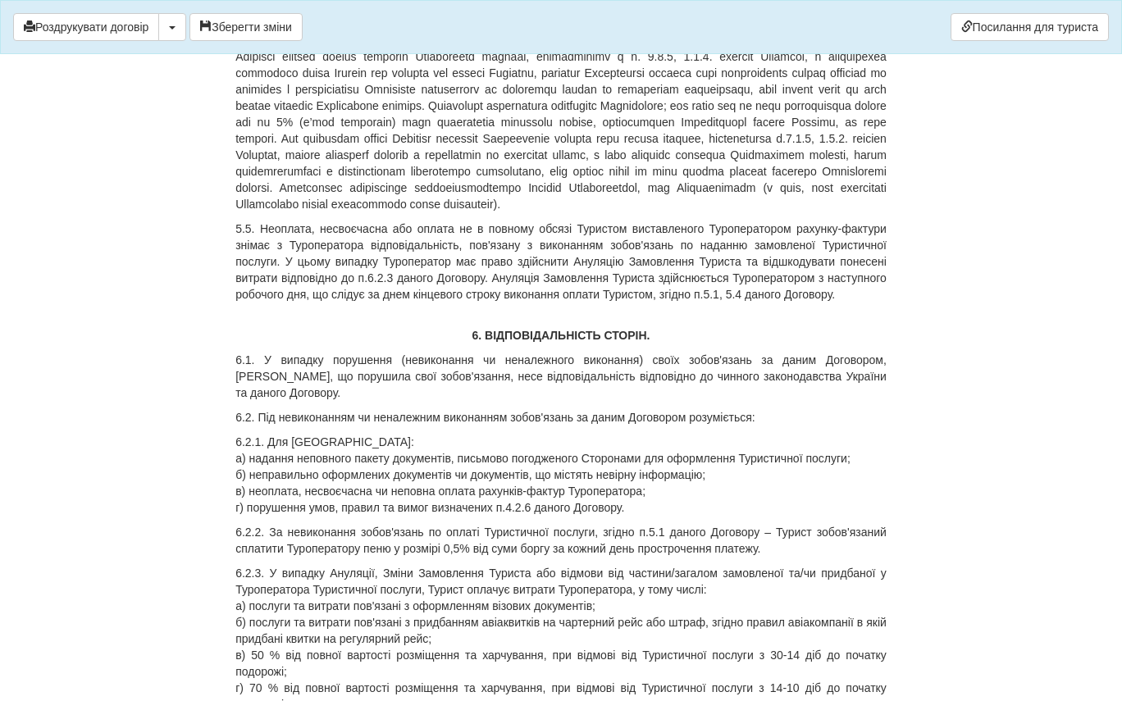
click at [874, 167] on p "5.4. Розрахунки по даному Договору здійснюються у гривнях. Сторони домовилися в…" at bounding box center [560, 114] width 651 height 197
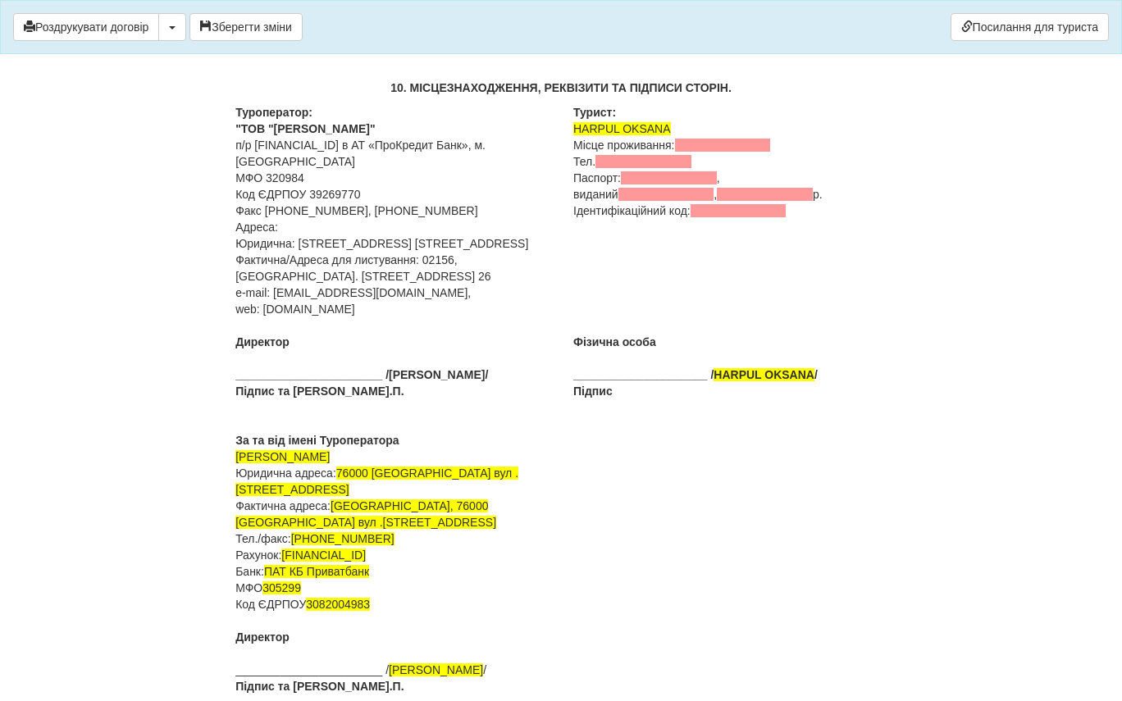
scroll to position [4254, 0]
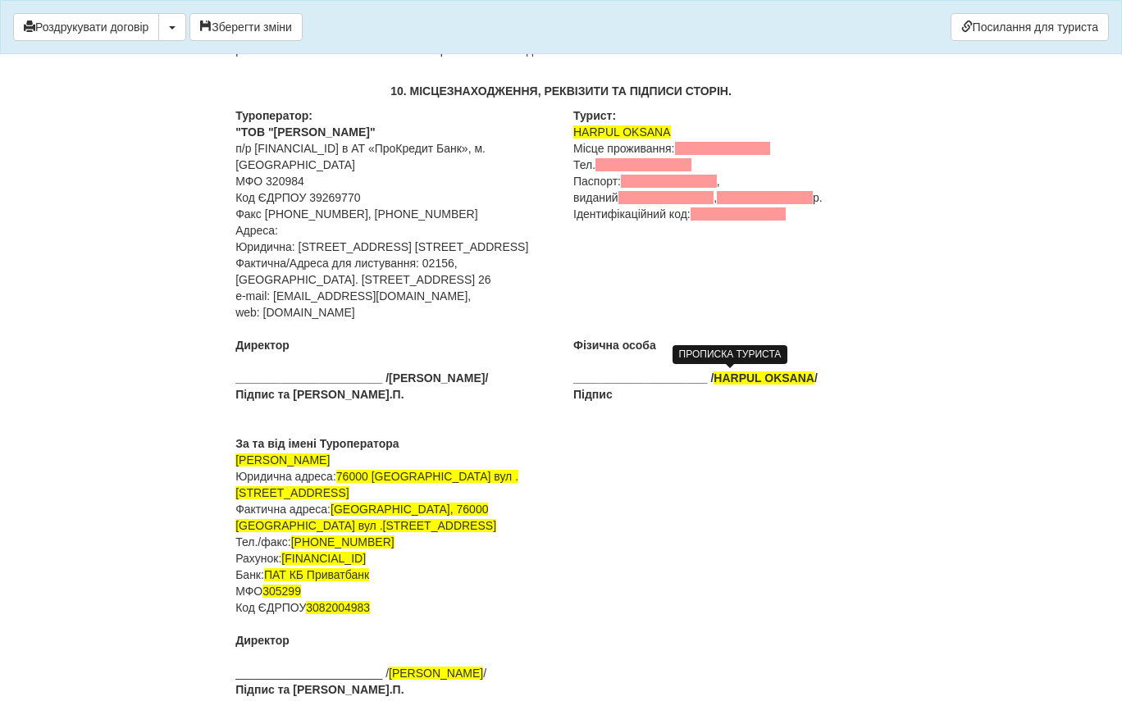
click at [735, 155] on span at bounding box center [723, 148] width 96 height 13
click at [736, 155] on span at bounding box center [723, 148] width 96 height 13
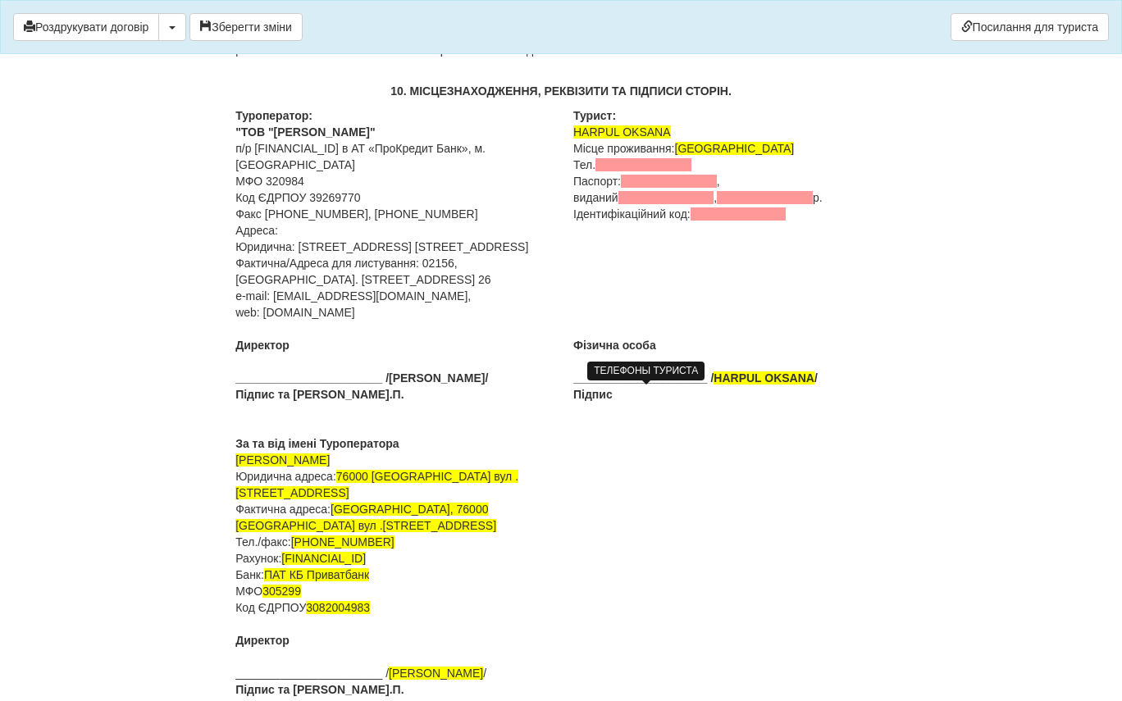
click at [617, 171] on span at bounding box center [644, 164] width 96 height 13
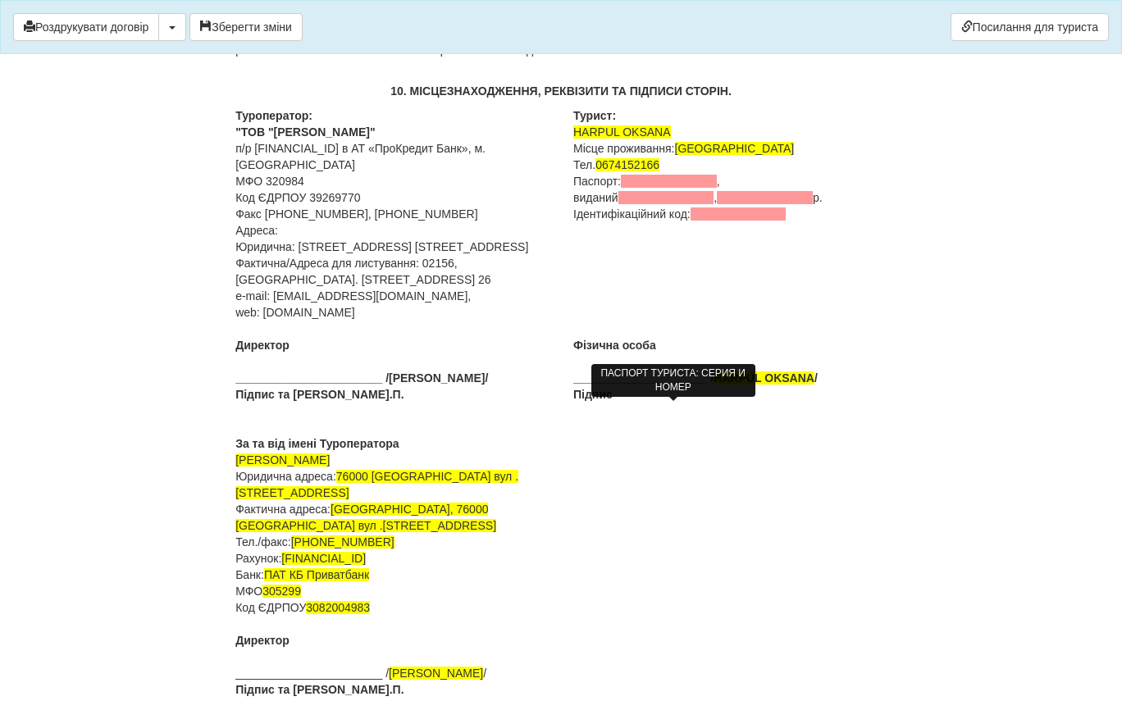
click at [635, 188] on span at bounding box center [669, 181] width 96 height 13
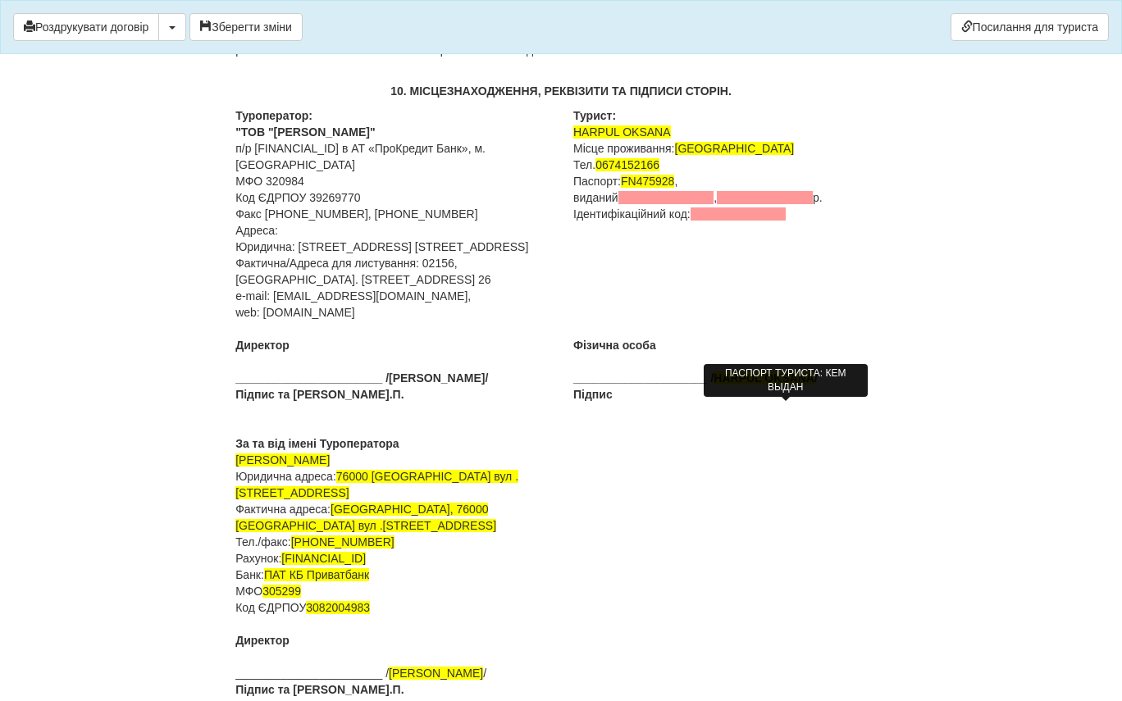
click at [714, 204] on span at bounding box center [666, 197] width 96 height 13
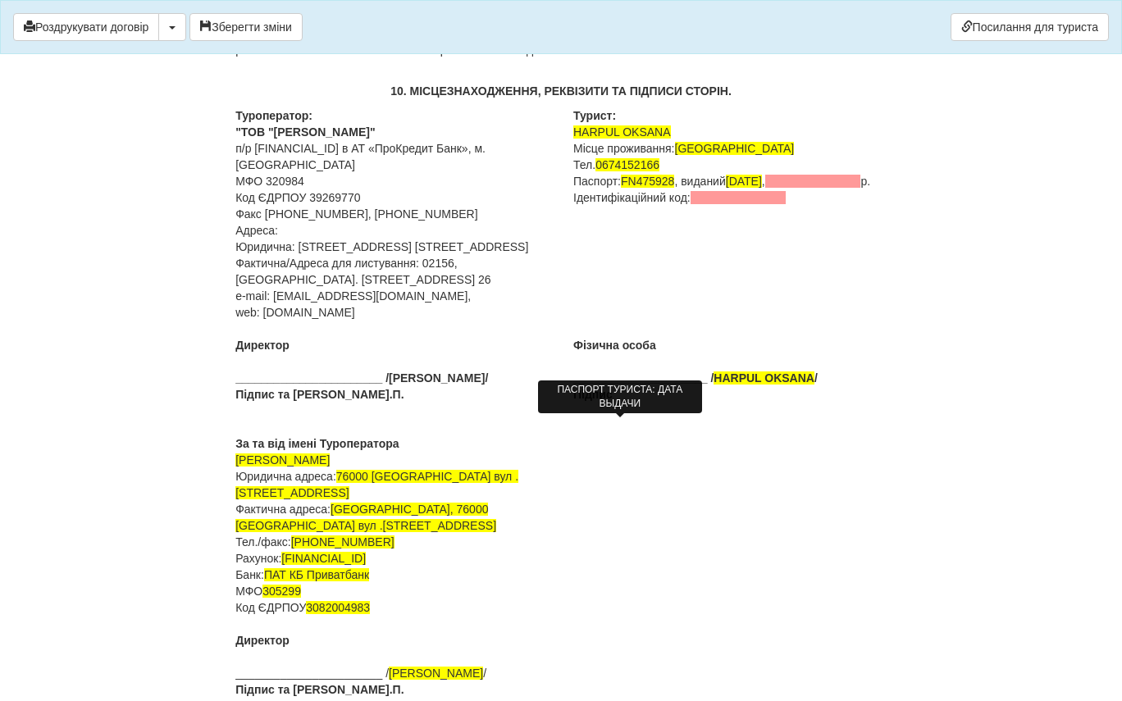
click at [765, 188] on span at bounding box center [813, 181] width 96 height 13
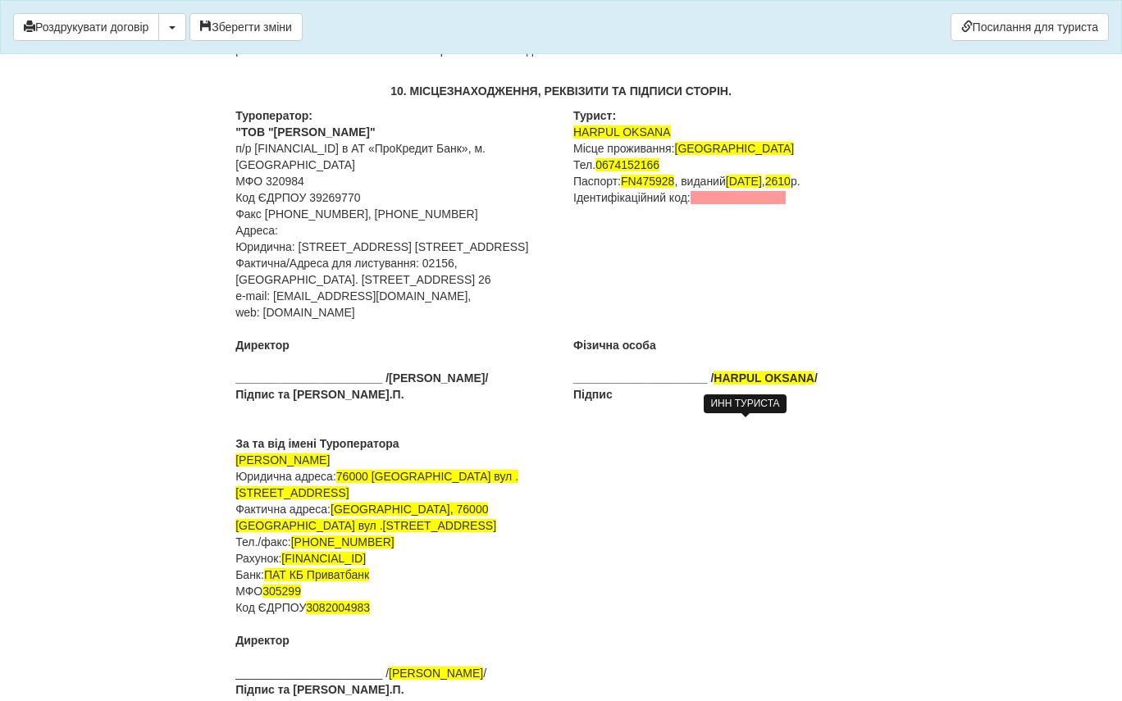
click at [729, 204] on span at bounding box center [739, 197] width 96 height 13
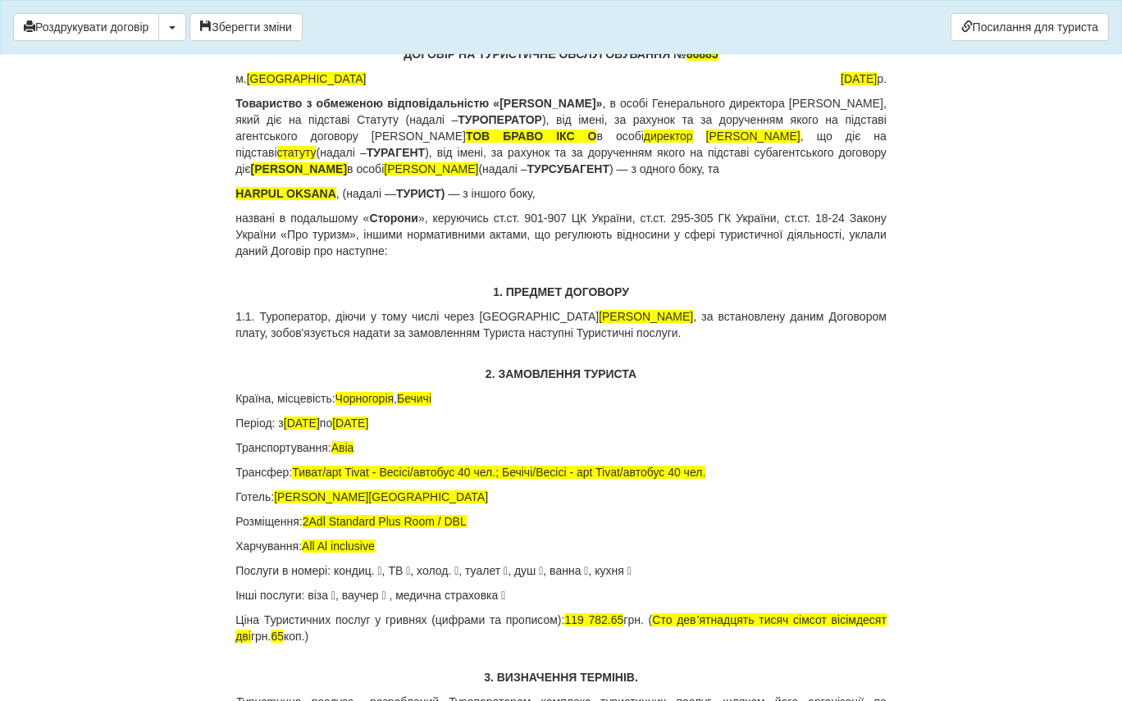
scroll to position [0, 0]
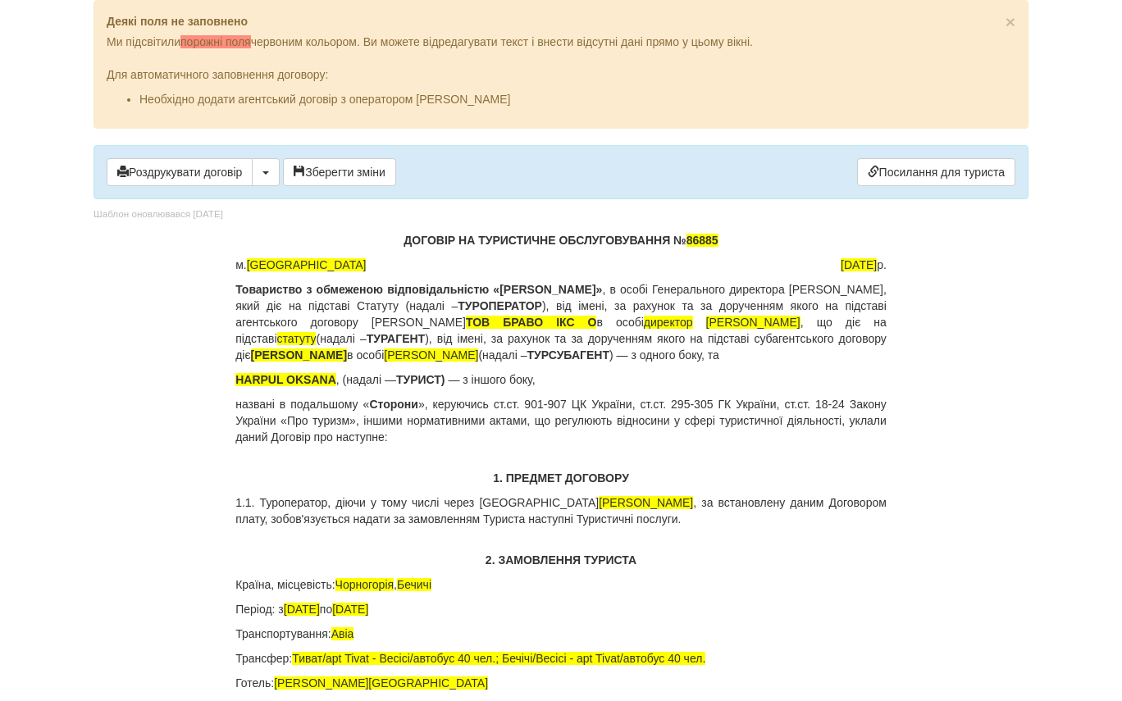
click at [733, 240] on p "ДОГОВІР НА ТУРИСТИЧНЕ ОБСЛУГОВУВАННЯ № 86885" at bounding box center [560, 240] width 651 height 16
click at [241, 169] on button "Роздрукувати договір" at bounding box center [180, 172] width 146 height 28
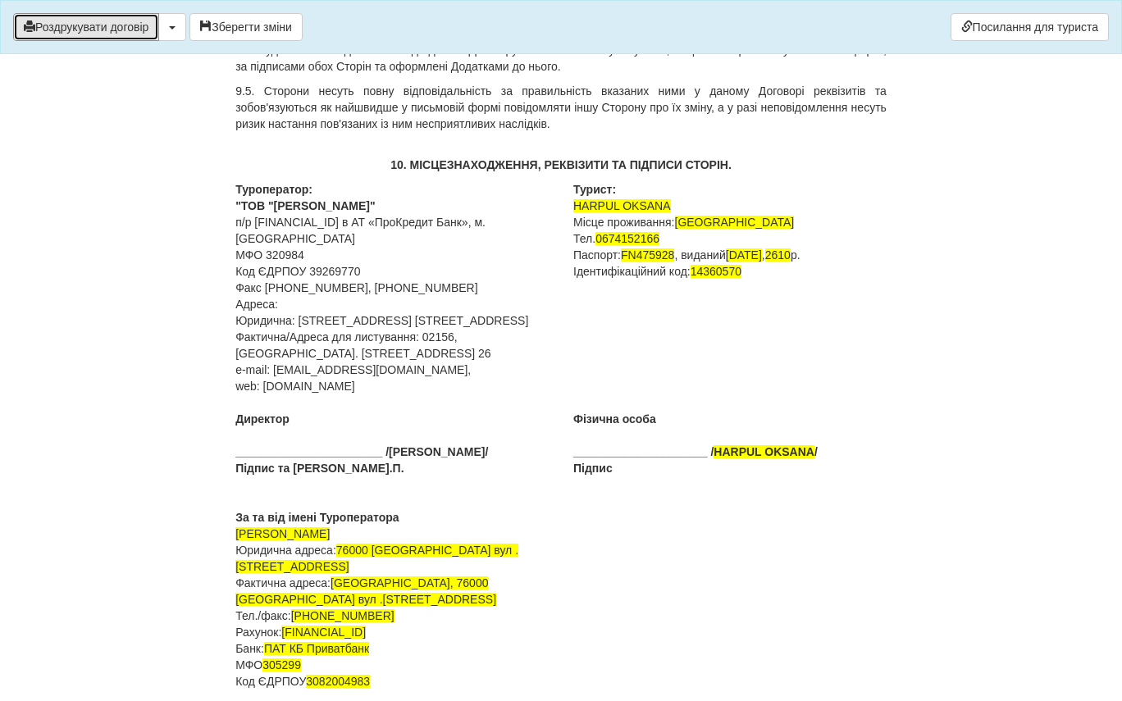
scroll to position [4593, 0]
